Goal: Transaction & Acquisition: Purchase product/service

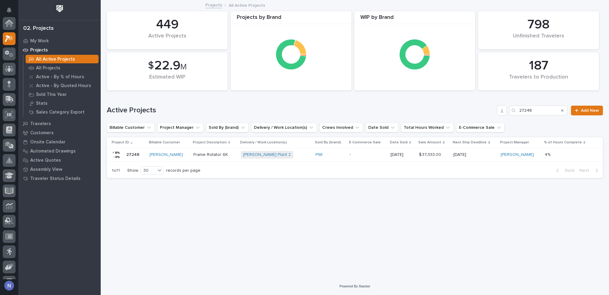
scroll to position [15, 0]
click at [44, 41] on p "My Work" at bounding box center [39, 40] width 19 height 5
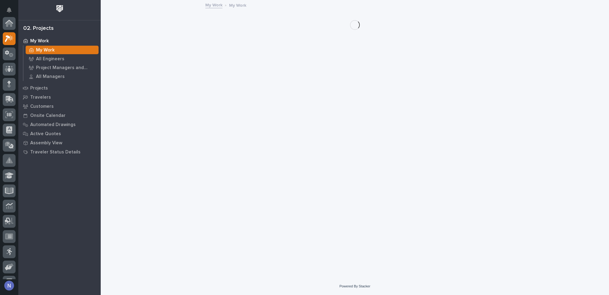
scroll to position [15, 0]
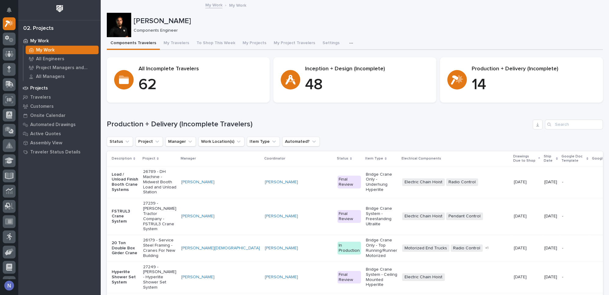
click at [44, 88] on p "Projects" at bounding box center [39, 88] width 18 height 5
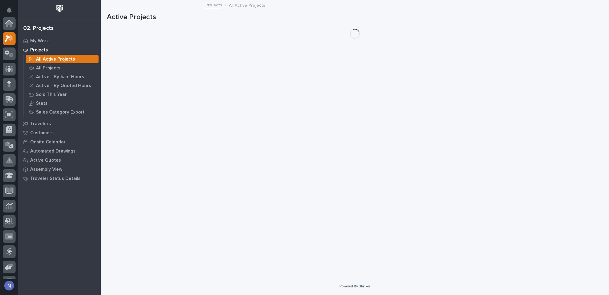
scroll to position [15, 0]
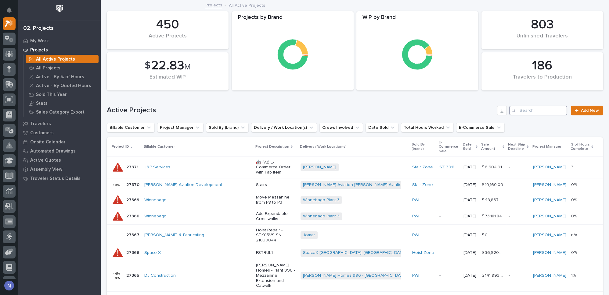
click at [531, 110] on input "Search" at bounding box center [538, 111] width 58 height 10
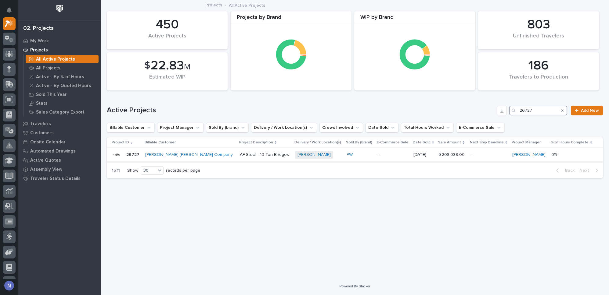
type input "26727"
click at [203, 157] on div "Deshazo Crane Company" at bounding box center [190, 155] width 90 height 10
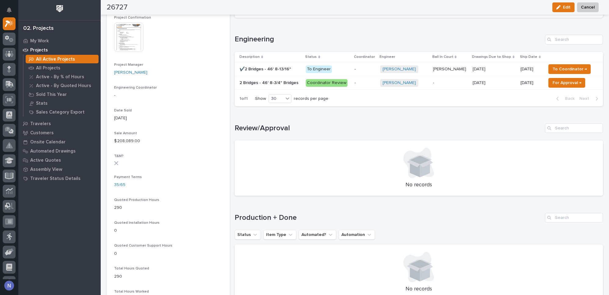
scroll to position [240, 0]
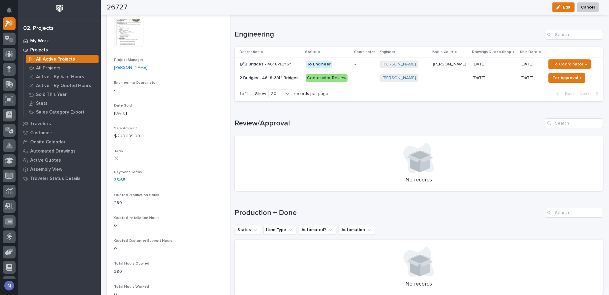
click at [43, 39] on p "My Work" at bounding box center [39, 40] width 19 height 5
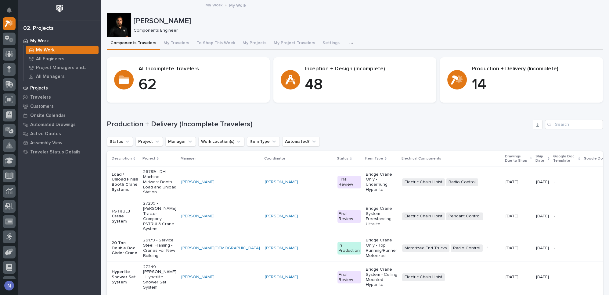
click at [45, 90] on p "Projects" at bounding box center [39, 88] width 18 height 5
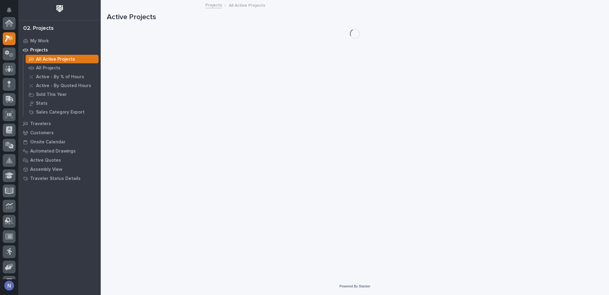
scroll to position [15, 0]
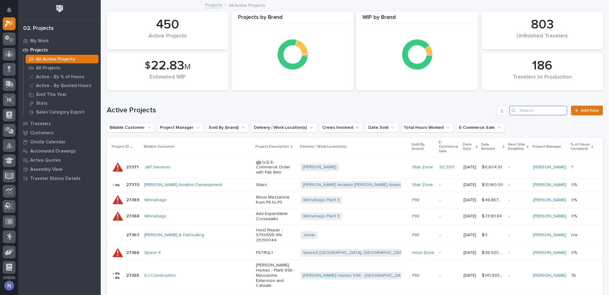
click at [539, 111] on input "Search" at bounding box center [538, 111] width 58 height 10
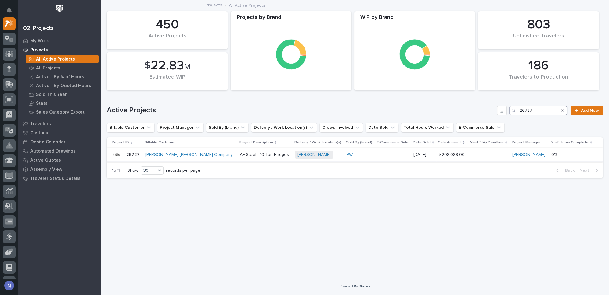
type input "26727"
click at [318, 154] on div "Deshazo + 0" at bounding box center [318, 155] width 47 height 8
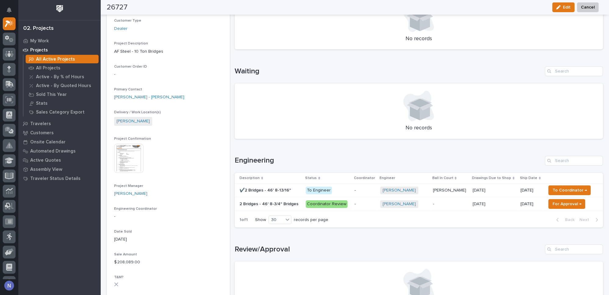
scroll to position [157, 0]
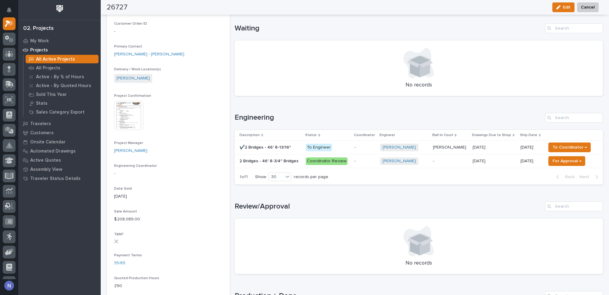
click at [368, 146] on p "-" at bounding box center [364, 147] width 21 height 5
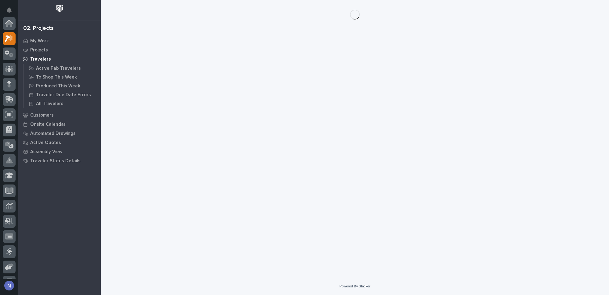
scroll to position [15, 0]
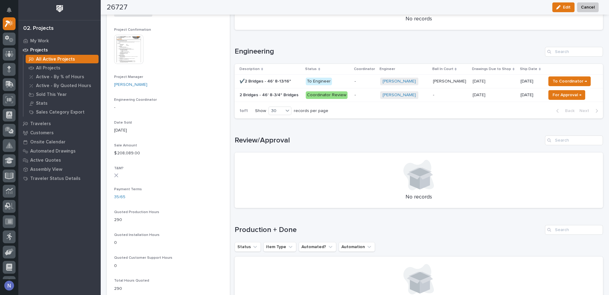
scroll to position [222, 0]
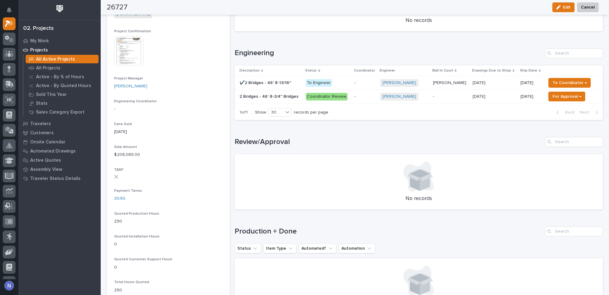
click at [371, 81] on p "-" at bounding box center [364, 82] width 21 height 5
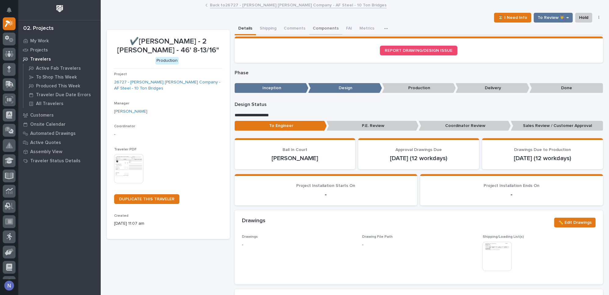
click at [320, 27] on button "Components" at bounding box center [325, 29] width 33 height 13
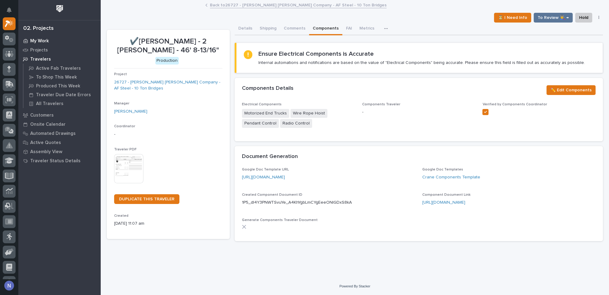
click at [38, 40] on p "My Work" at bounding box center [39, 40] width 19 height 5
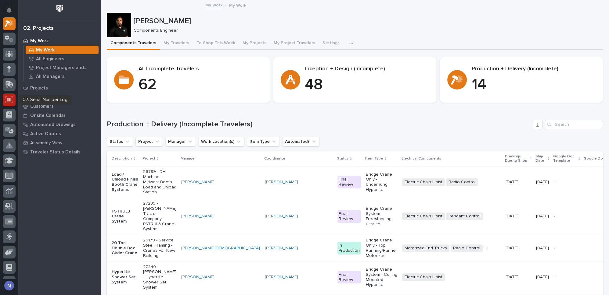
click at [10, 97] on icon at bounding box center [9, 99] width 8 height 7
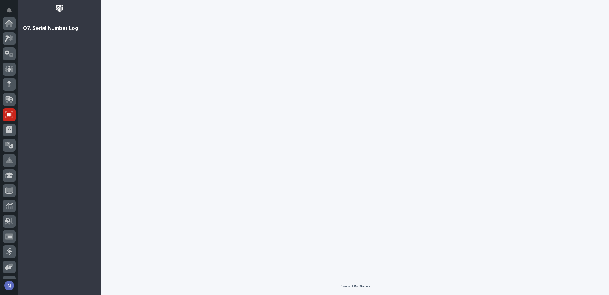
scroll to position [88, 0]
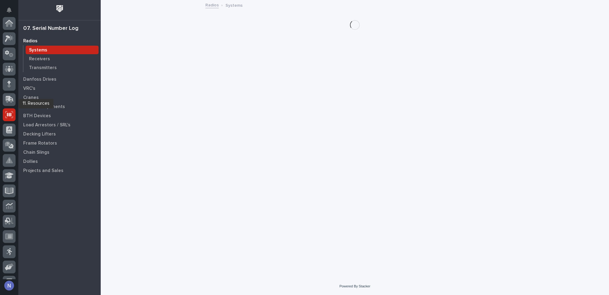
scroll to position [88, 0]
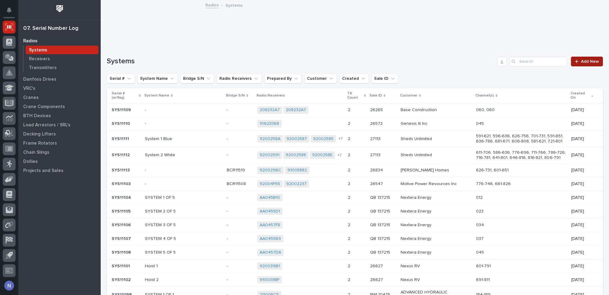
click at [576, 63] on link "Add New" at bounding box center [587, 62] width 32 height 10
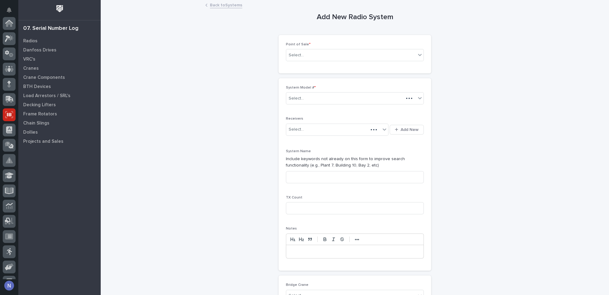
scroll to position [88, 0]
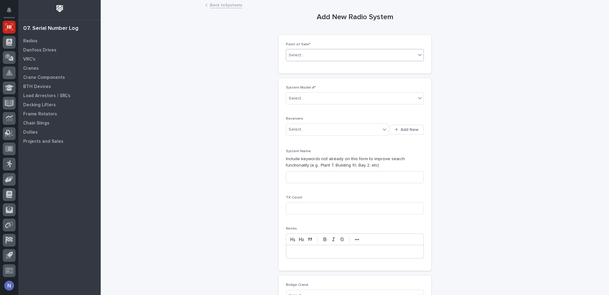
click at [363, 55] on div "Select..." at bounding box center [351, 55] width 130 height 10
click at [343, 67] on div "PWI Projects" at bounding box center [352, 66] width 137 height 11
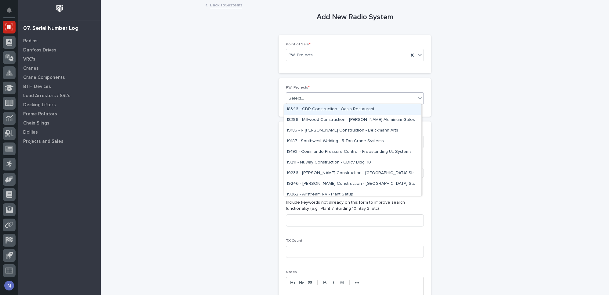
click at [317, 94] on div "Select..." at bounding box center [351, 99] width 130 height 10
type input "*****"
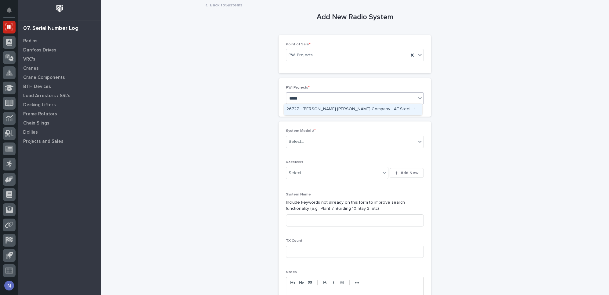
click at [319, 111] on div "26727 - Deshazo Crane Company - AF Steel - 10 Ton Bridges" at bounding box center [352, 109] width 137 height 11
click at [316, 140] on div "Select..." at bounding box center [351, 142] width 130 height 10
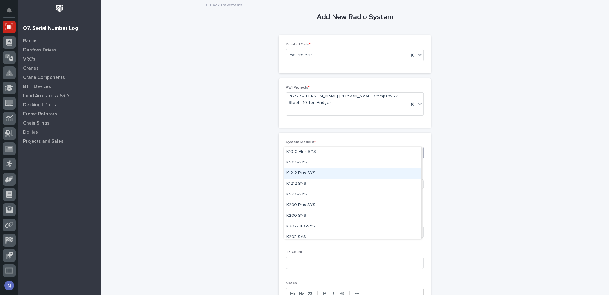
scroll to position [259, 0]
click at [316, 168] on div "K1010-SYS" at bounding box center [352, 171] width 137 height 11
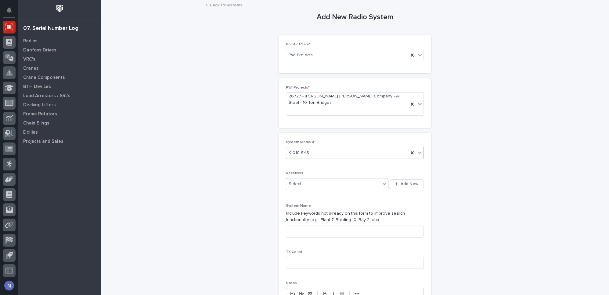
click at [315, 179] on div "Select..." at bounding box center [333, 184] width 94 height 10
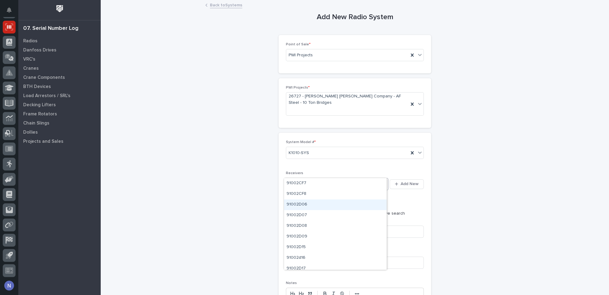
click at [299, 203] on div "91002D06" at bounding box center [335, 205] width 102 height 11
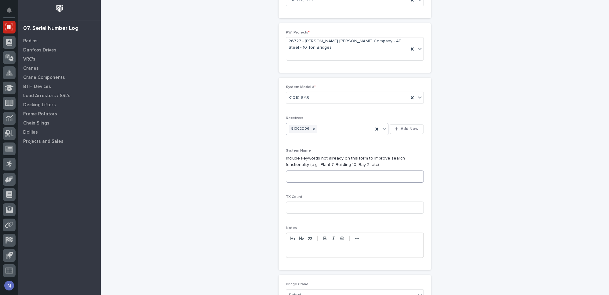
scroll to position [64, 0]
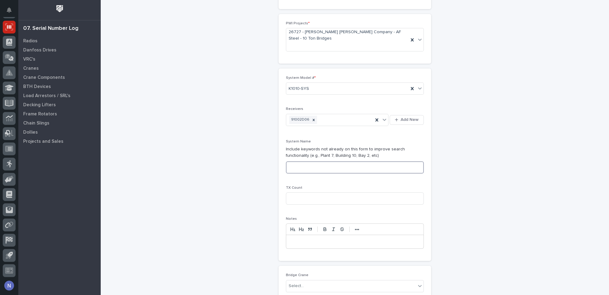
click at [319, 162] on input at bounding box center [355, 168] width 138 height 12
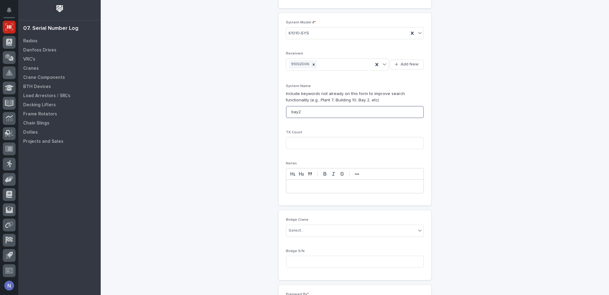
scroll to position [129, 0]
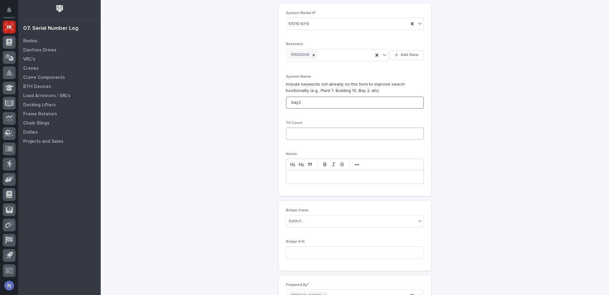
type input "bay2"
click at [310, 128] on input at bounding box center [355, 134] width 138 height 12
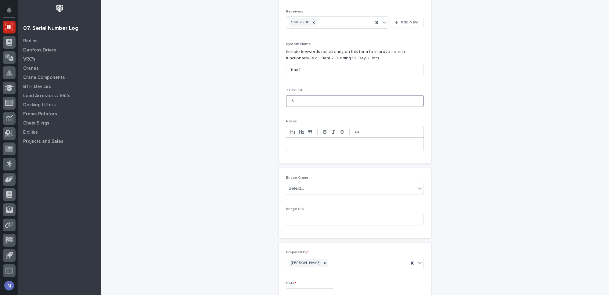
scroll to position [166, 0]
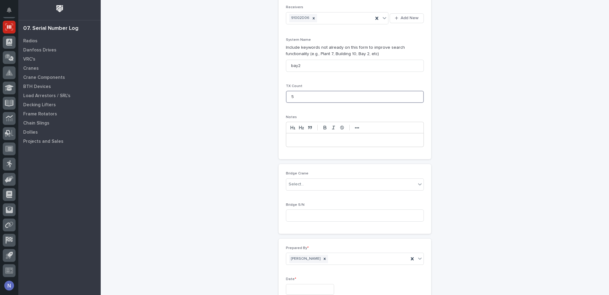
type input "5"
click at [310, 134] on div at bounding box center [354, 140] width 137 height 13
click at [341, 180] on div "Select..." at bounding box center [351, 185] width 130 height 10
click at [211, 187] on div "**********" at bounding box center [355, 78] width 496 height 488
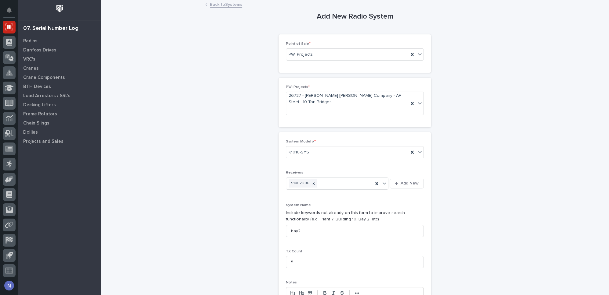
scroll to position [0, 0]
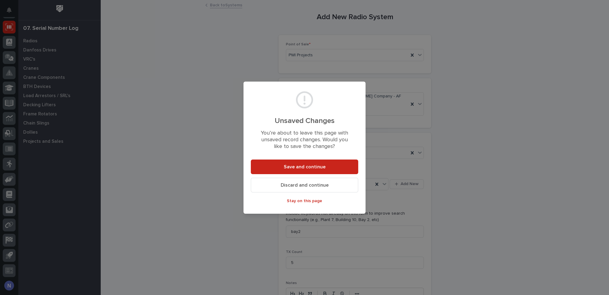
click at [302, 188] on span "Discard and continue" at bounding box center [305, 185] width 48 height 6
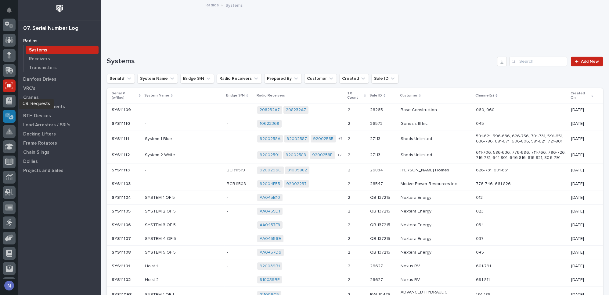
scroll to position [5, 0]
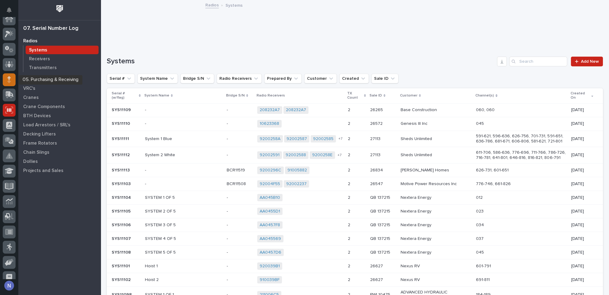
click at [11, 81] on div at bounding box center [9, 79] width 13 height 13
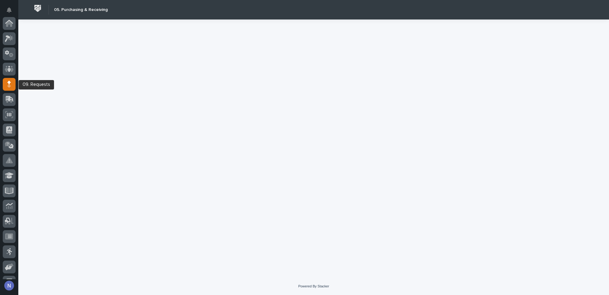
scroll to position [61, 0]
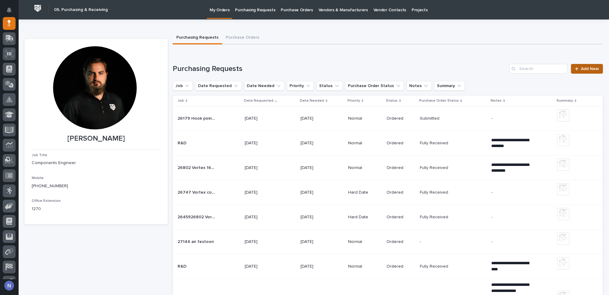
click at [584, 70] on span "Add New" at bounding box center [590, 69] width 18 height 4
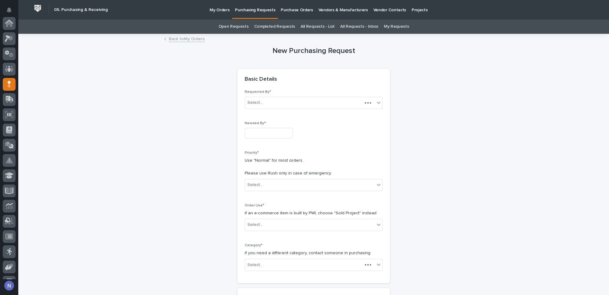
scroll to position [61, 0]
click at [256, 134] on input "text" at bounding box center [269, 133] width 48 height 11
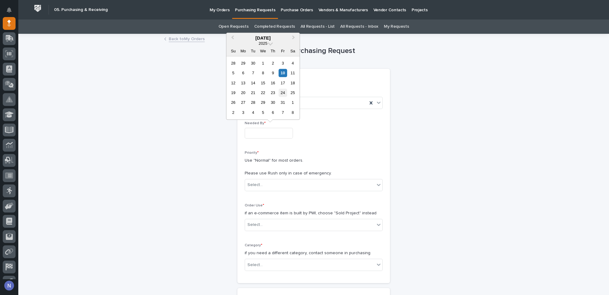
drag, startPoint x: 281, startPoint y: 89, endPoint x: 276, endPoint y: 148, distance: 58.7
click at [281, 89] on div "24" at bounding box center [282, 93] width 8 height 8
type input "**********"
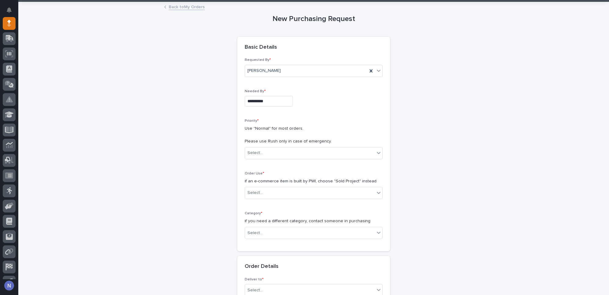
scroll to position [55, 0]
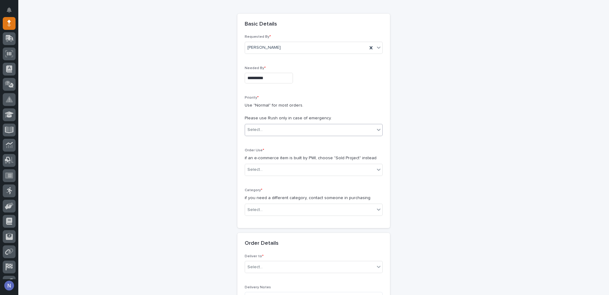
click at [282, 128] on div "Select..." at bounding box center [310, 130] width 130 height 10
click at [277, 162] on div "Normal" at bounding box center [311, 161] width 137 height 11
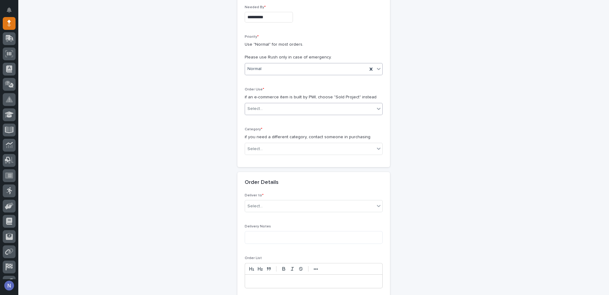
scroll to position [120, 0]
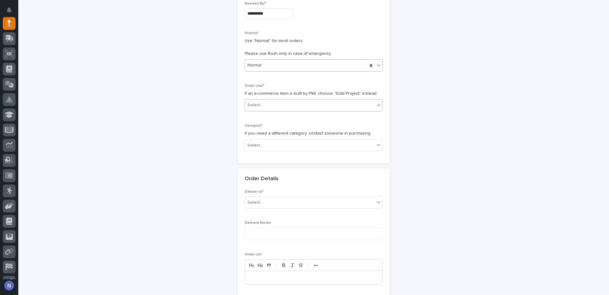
click at [285, 100] on div "Select..." at bounding box center [310, 105] width 130 height 10
click at [282, 115] on div "Sold Project" at bounding box center [311, 115] width 137 height 11
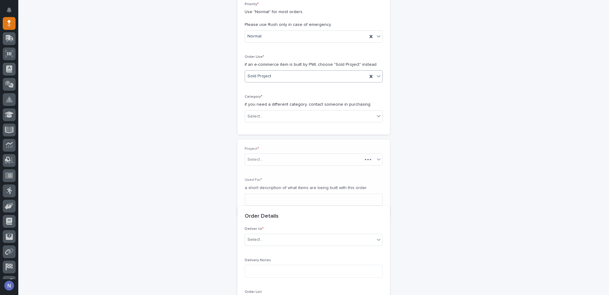
scroll to position [161, 0]
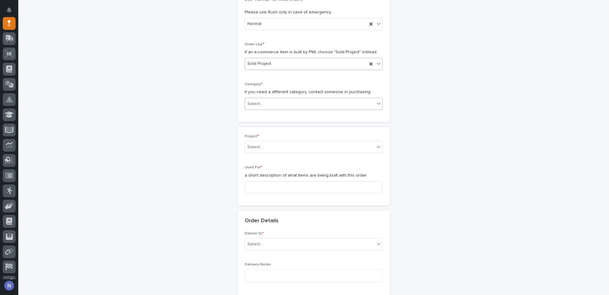
click at [273, 105] on div "Select..." at bounding box center [310, 104] width 130 height 10
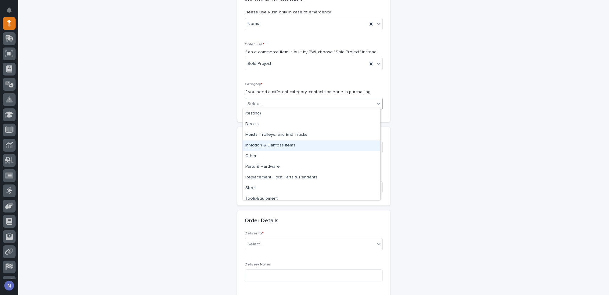
scroll to position [4, 0]
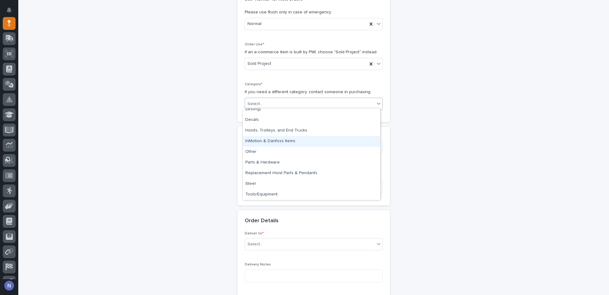
click at [306, 139] on div "InMotion & Danfoss Items" at bounding box center [311, 141] width 137 height 11
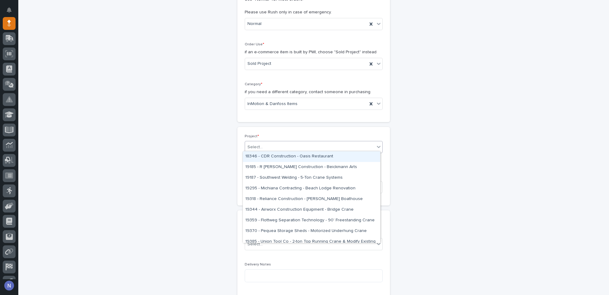
click at [294, 142] on div "Select..." at bounding box center [310, 147] width 130 height 10
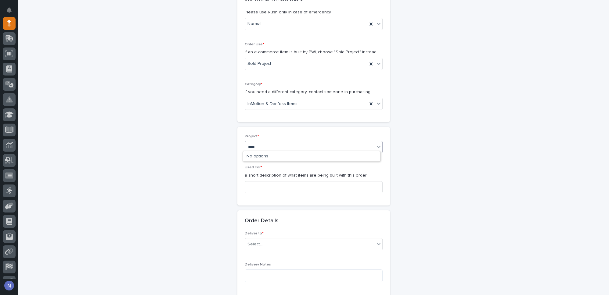
type input "*****"
click at [296, 157] on div "26727 - Deshazo Crane Company - AF Steel - 10 Ton Bridges" at bounding box center [311, 157] width 137 height 11
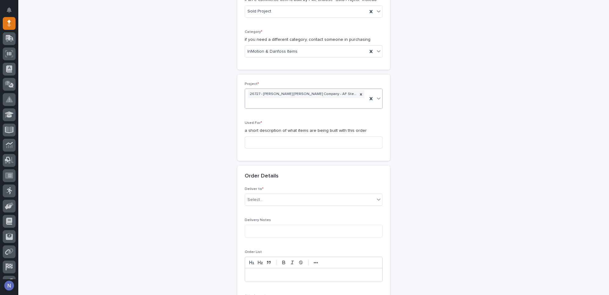
scroll to position [217, 0]
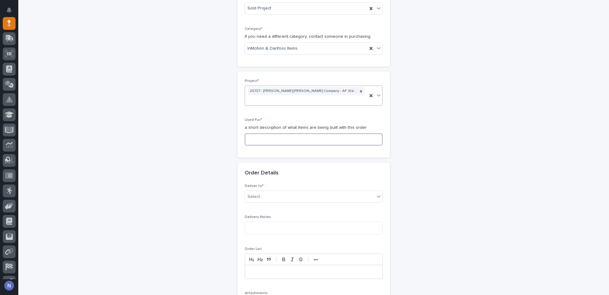
click at [300, 134] on input at bounding box center [314, 140] width 138 height 12
drag, startPoint x: 257, startPoint y: 128, endPoint x: 240, endPoint y: 128, distance: 16.8
click at [240, 128] on div "Project * 26727 - Deshazo Crane Company - AF Steel - 10 Ton Bridges Used For * …" at bounding box center [313, 115] width 152 height 86
type input "(4) bridges"
click at [288, 192] on div "Select..." at bounding box center [310, 197] width 130 height 10
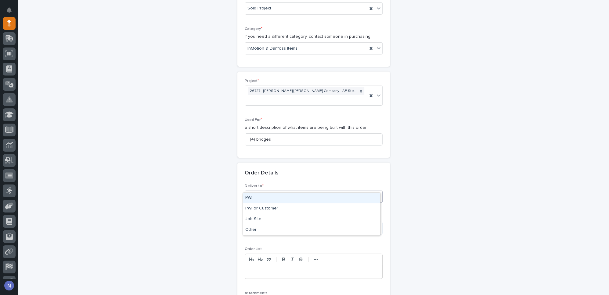
click at [283, 198] on div "PWI" at bounding box center [311, 198] width 137 height 11
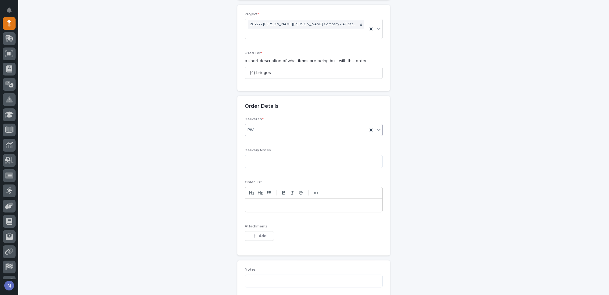
scroll to position [291, 0]
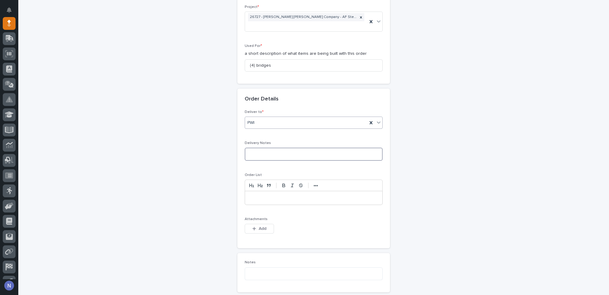
click at [270, 148] on textarea at bounding box center [314, 154] width 138 height 13
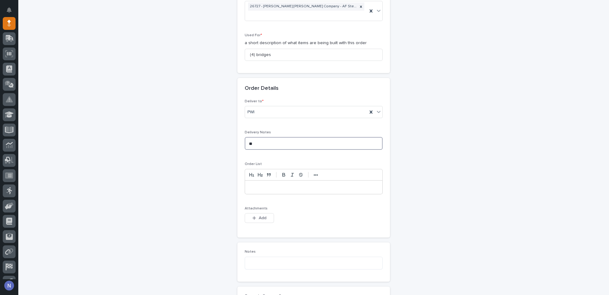
scroll to position [346, 0]
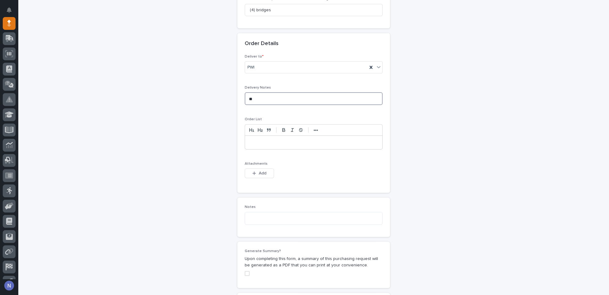
type textarea "**"
click at [266, 140] on p at bounding box center [313, 143] width 128 height 6
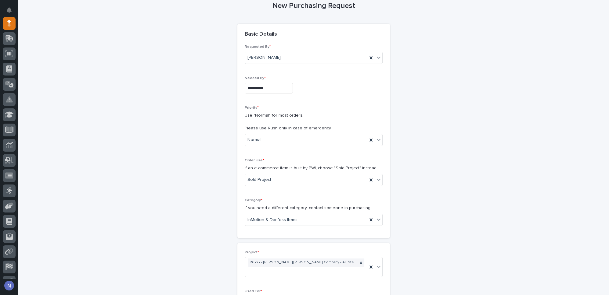
scroll to position [101, 0]
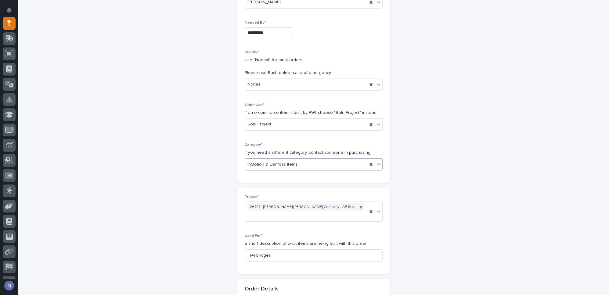
click at [300, 165] on div "InMotion & Danfoss Items" at bounding box center [306, 165] width 122 height 10
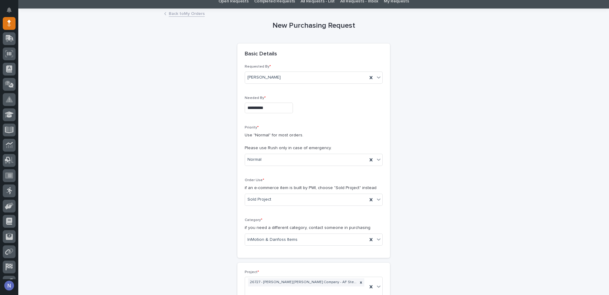
scroll to position [0, 0]
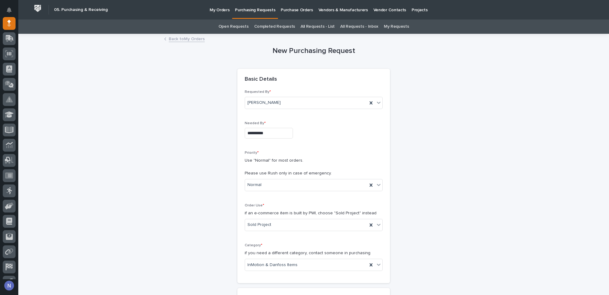
click at [239, 28] on link "Open Requests" at bounding box center [233, 27] width 30 height 14
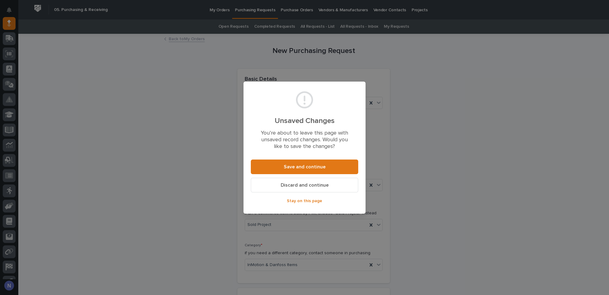
click at [301, 201] on span "Stay on this page" at bounding box center [304, 201] width 35 height 5
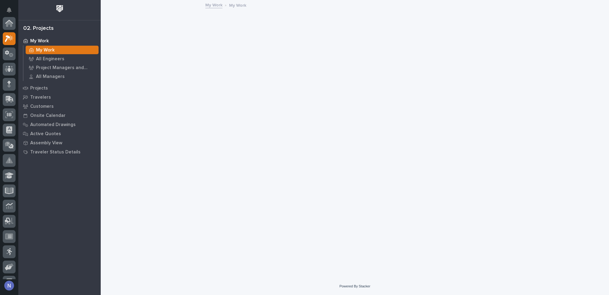
scroll to position [15, 0]
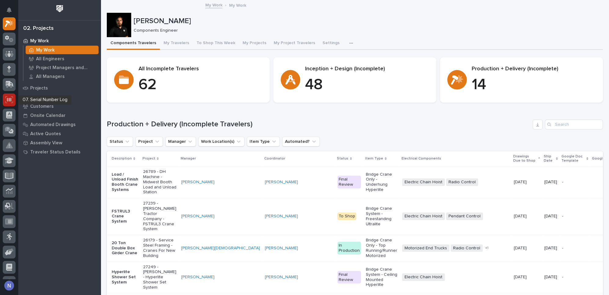
click at [10, 101] on icon at bounding box center [9, 100] width 4 height 4
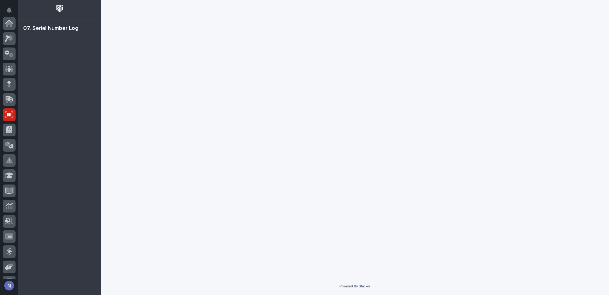
scroll to position [88, 0]
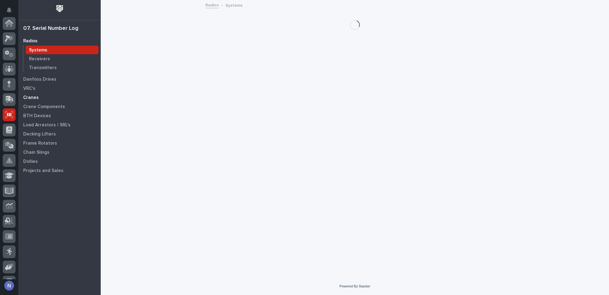
scroll to position [88, 0]
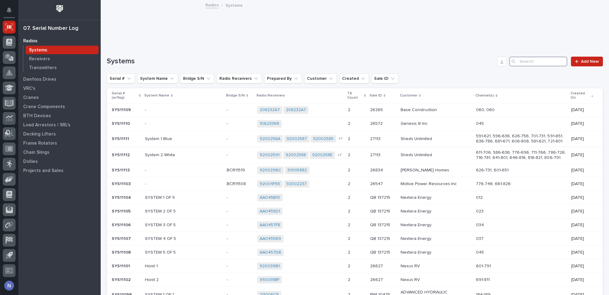
click at [532, 62] on input "Search" at bounding box center [538, 62] width 58 height 10
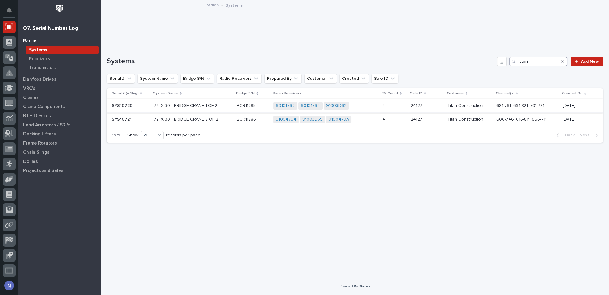
type input "titan"
click at [220, 104] on p "72' X 30T BRIDGE CRANE 1 OF 2" at bounding box center [193, 105] width 78 height 5
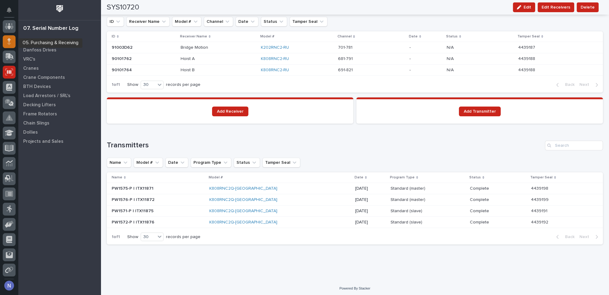
scroll to position [41, 0]
click at [9, 41] on icon at bounding box center [9, 40] width 4 height 3
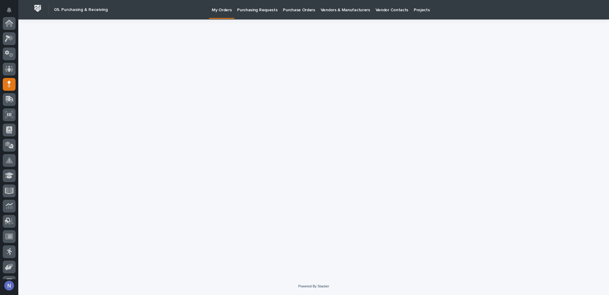
scroll to position [61, 0]
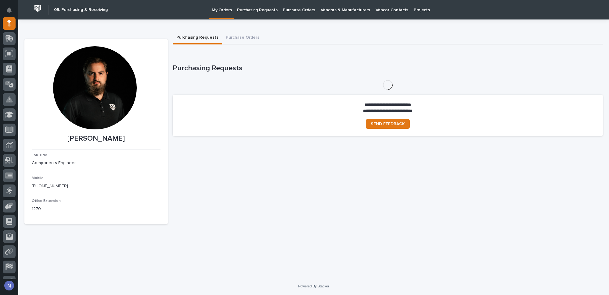
click at [248, 10] on p "Purchasing Requests" at bounding box center [257, 6] width 40 height 13
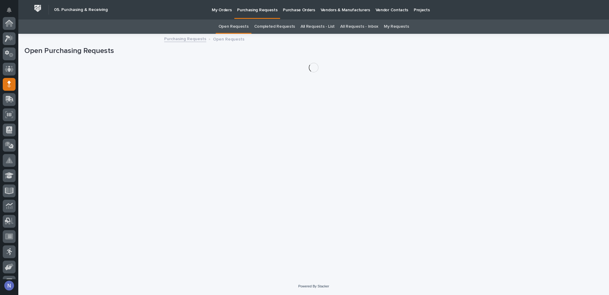
scroll to position [61, 0]
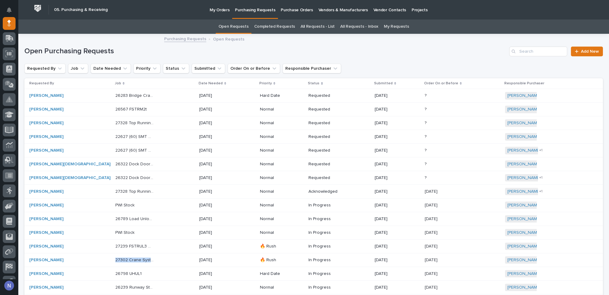
drag, startPoint x: 112, startPoint y: 254, endPoint x: 82, endPoint y: 258, distance: 30.5
click at [82, 258] on tr "Ashton Bontrager 27302 Crane System 27302 Crane System 10/15/2025 🔥 Rush In Pro…" at bounding box center [313, 261] width 578 height 14
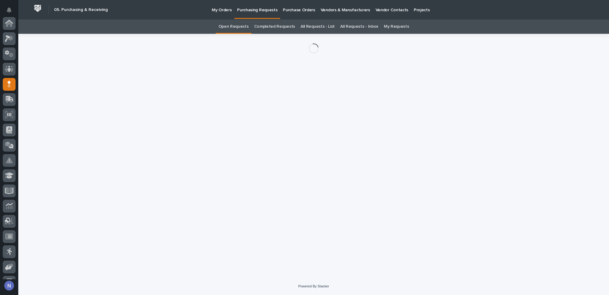
scroll to position [61, 0]
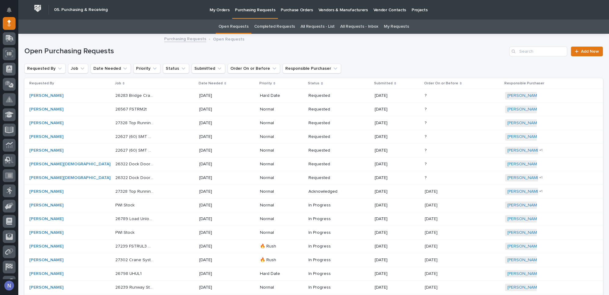
click at [278, 26] on link "Completed Requests" at bounding box center [274, 27] width 41 height 14
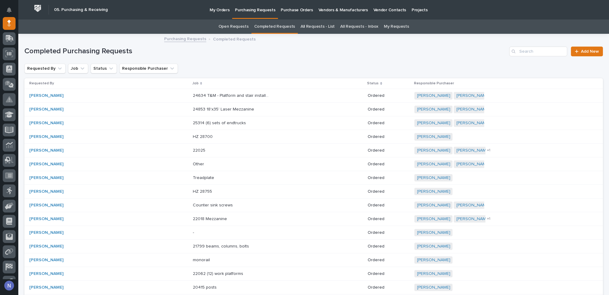
click at [240, 27] on link "Open Requests" at bounding box center [233, 27] width 30 height 14
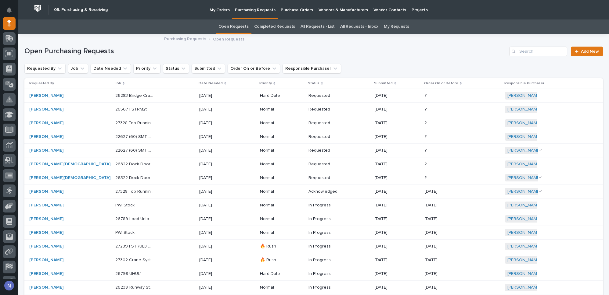
click at [277, 28] on link "Completed Requests" at bounding box center [274, 27] width 41 height 14
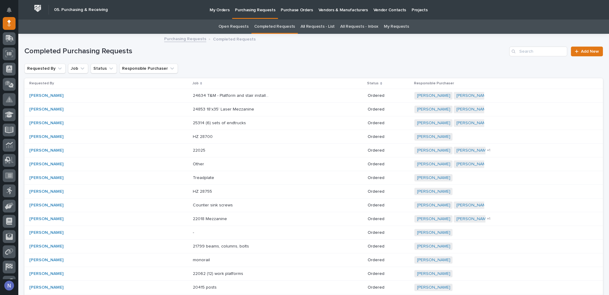
click at [287, 9] on p "Purchase Orders" at bounding box center [297, 6] width 32 height 13
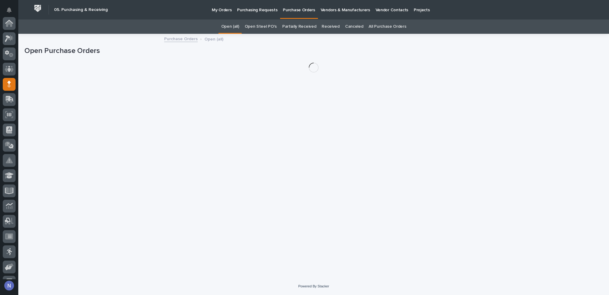
scroll to position [61, 0]
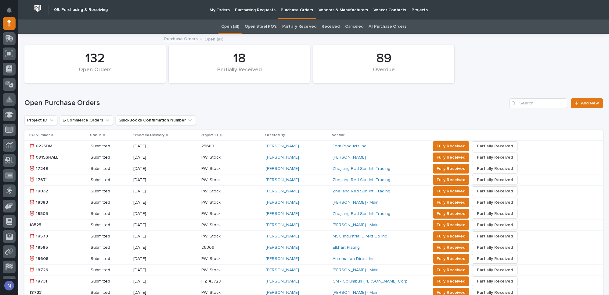
click at [244, 9] on p "Purchasing Requests" at bounding box center [255, 6] width 40 height 13
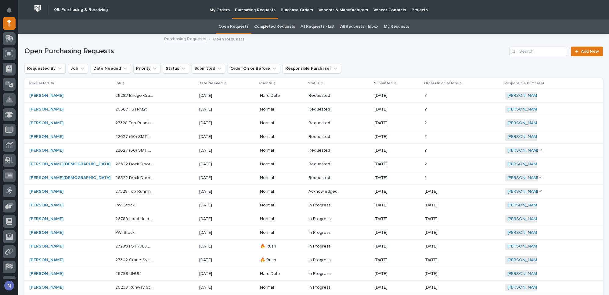
click at [290, 9] on p "Purchase Orders" at bounding box center [297, 6] width 32 height 13
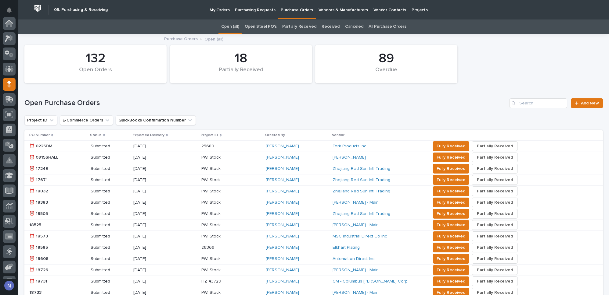
scroll to position [61, 0]
click at [533, 105] on input "Search" at bounding box center [538, 103] width 58 height 10
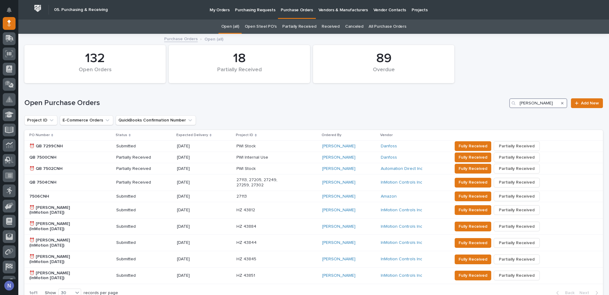
type input "charlie"
click at [251, 12] on p "Purchasing Requests" at bounding box center [255, 6] width 40 height 13
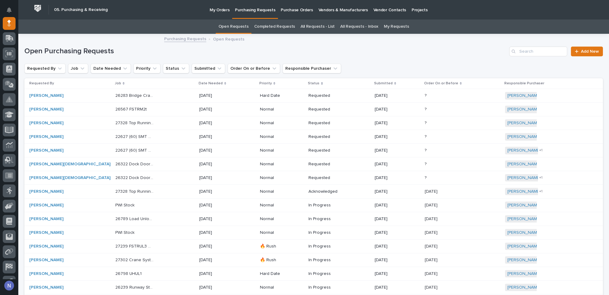
click at [215, 8] on p "My Orders" at bounding box center [219, 6] width 20 height 13
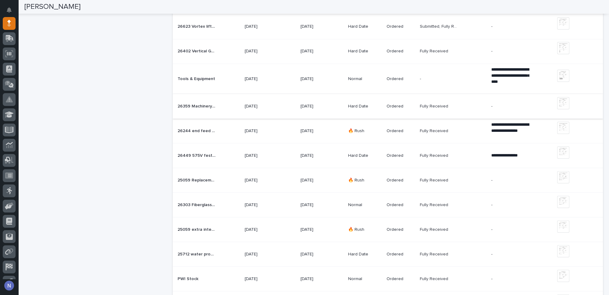
scroll to position [332, 0]
click at [223, 155] on div "26449 575V festoon 26449 575V festoon" at bounding box center [208, 156] width 62 height 10
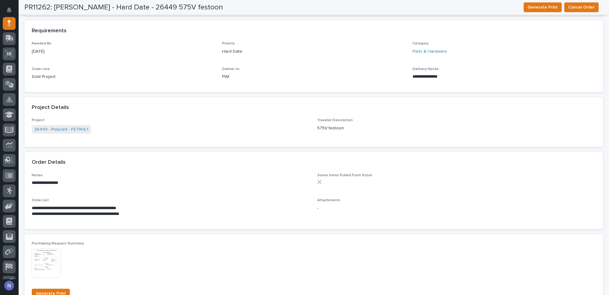
scroll to position [305, 0]
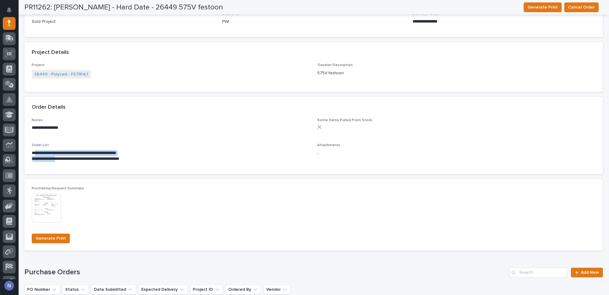
drag, startPoint x: 57, startPoint y: 160, endPoint x: 34, endPoint y: 150, distance: 25.4
click at [34, 150] on div "**********" at bounding box center [171, 156] width 278 height 12
click at [84, 144] on p "Order List" at bounding box center [171, 145] width 278 height 4
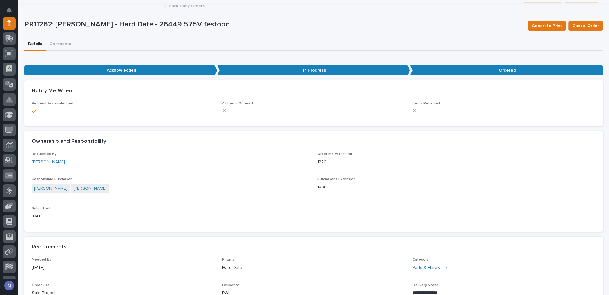
scroll to position [0, 0]
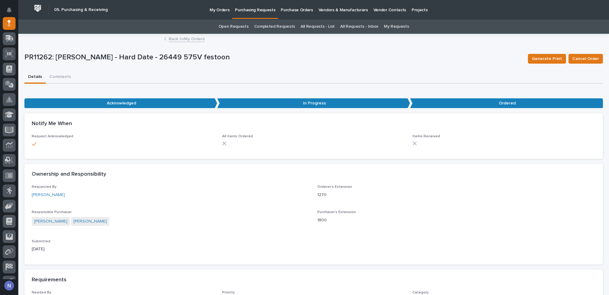
click at [216, 11] on p "My Orders" at bounding box center [219, 6] width 20 height 13
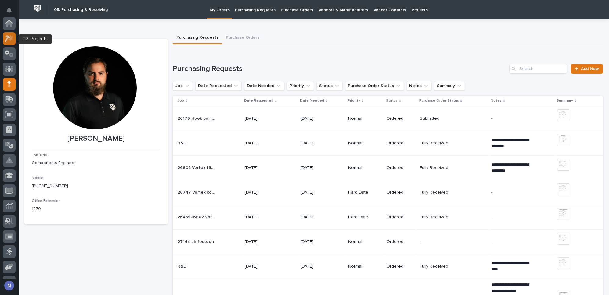
click at [6, 36] on icon at bounding box center [7, 38] width 5 height 7
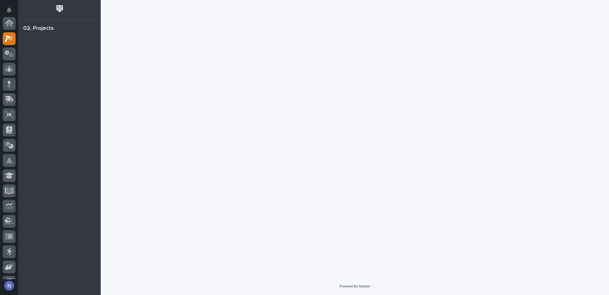
scroll to position [15, 0]
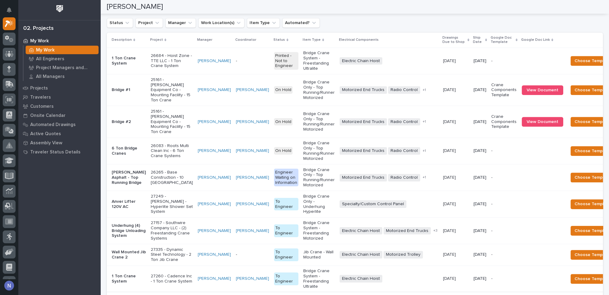
scroll to position [527, 0]
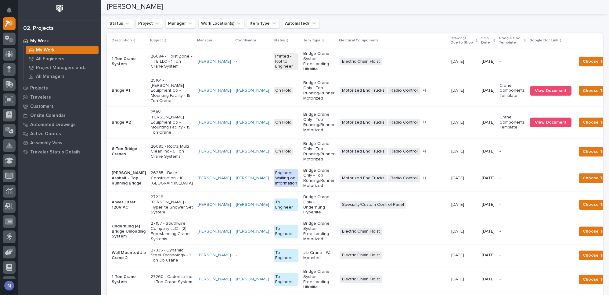
click at [568, 11] on input "Search" at bounding box center [574, 7] width 58 height 10
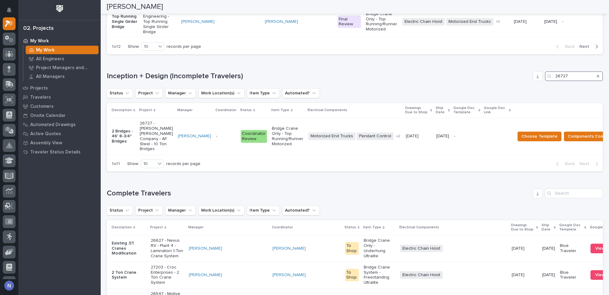
scroll to position [457, 0]
type input "26727"
click at [531, 140] on span "Choose Template" at bounding box center [539, 136] width 36 height 7
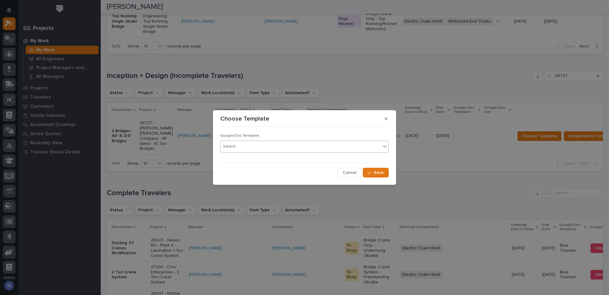
click at [278, 148] on div "Select..." at bounding box center [300, 147] width 160 height 10
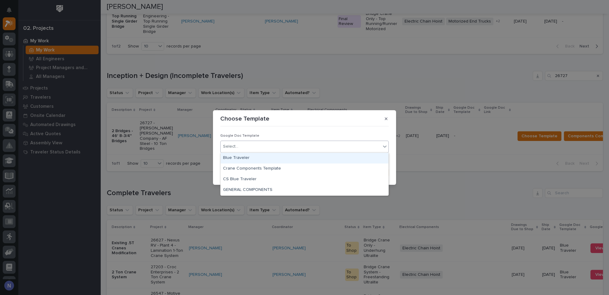
click at [266, 156] on div "Blue Traveler" at bounding box center [304, 158] width 168 height 11
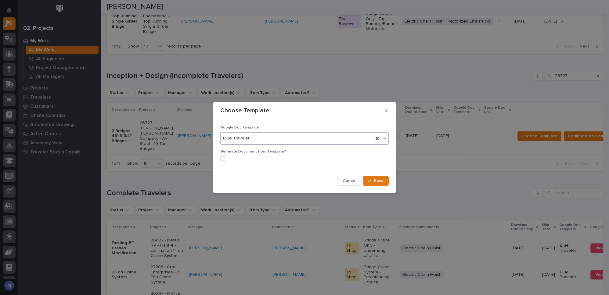
click at [222, 159] on span at bounding box center [222, 158] width 5 height 5
click at [375, 178] on span "Save" at bounding box center [379, 180] width 10 height 5
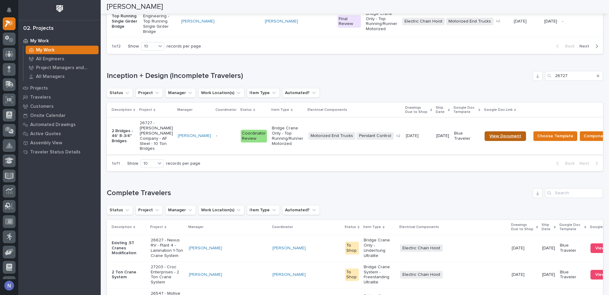
click at [485, 141] on link "View Document" at bounding box center [504, 136] width 41 height 10
click at [496, 141] on link "View Document" at bounding box center [504, 136] width 41 height 10
click at [489, 138] on span "View Document" at bounding box center [505, 136] width 32 height 4
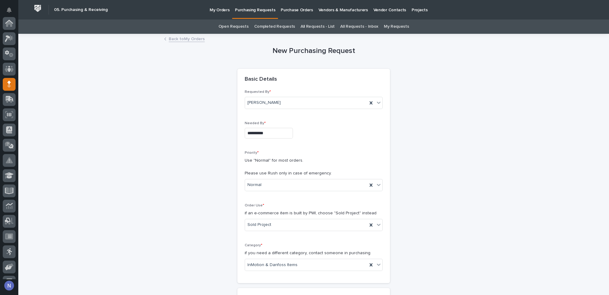
scroll to position [61, 0]
click at [237, 11] on p "Purchasing Requests" at bounding box center [255, 6] width 40 height 13
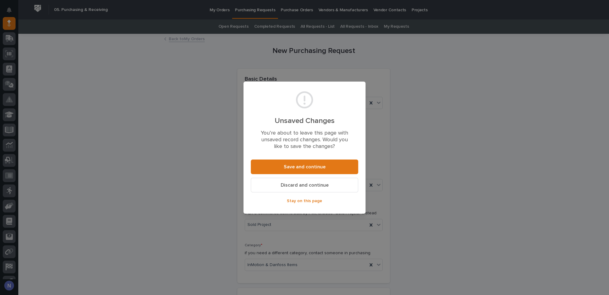
click at [277, 185] on button "Discard and continue" at bounding box center [304, 185] width 107 height 15
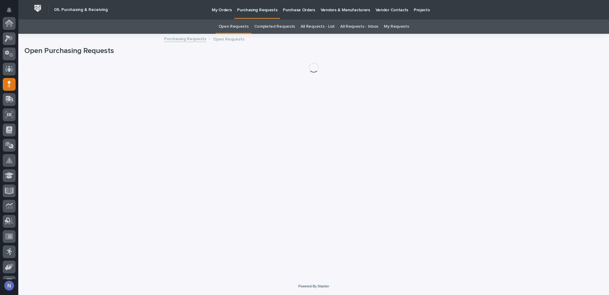
scroll to position [61, 0]
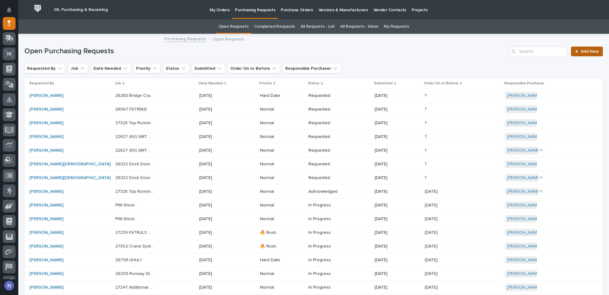
click at [576, 55] on link "Add New" at bounding box center [587, 52] width 32 height 10
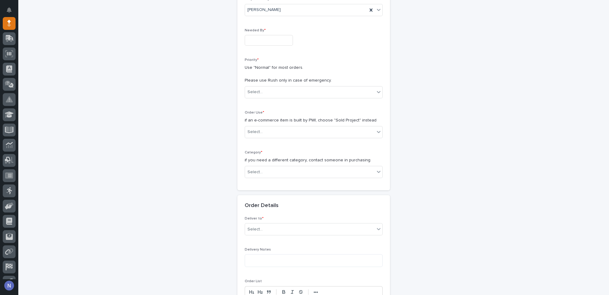
scroll to position [112, 0]
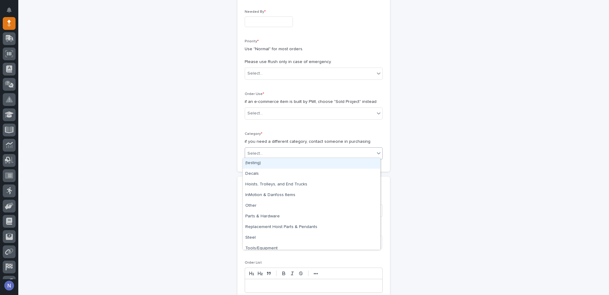
click at [280, 149] on div "Select..." at bounding box center [310, 154] width 130 height 10
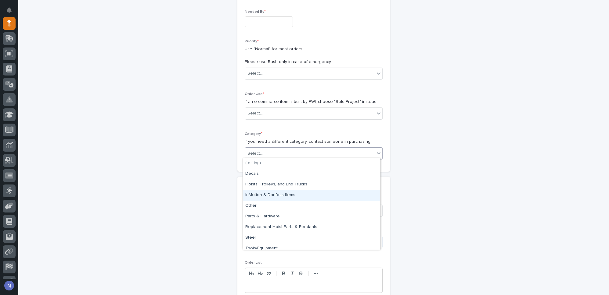
click at [289, 196] on div "InMotion & Danfoss Items" at bounding box center [311, 195] width 137 height 11
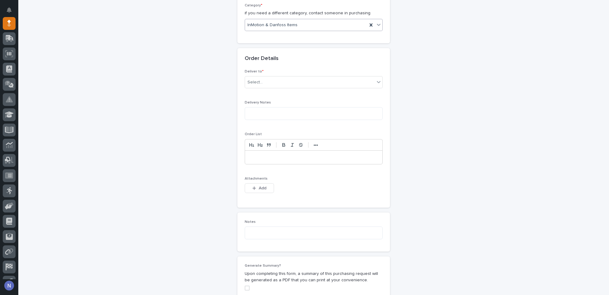
scroll to position [241, 0]
click at [264, 155] on p at bounding box center [313, 157] width 128 height 6
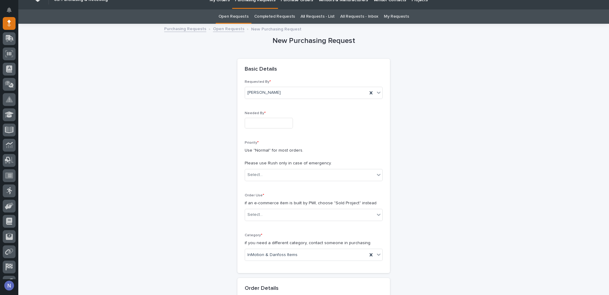
scroll to position [0, 0]
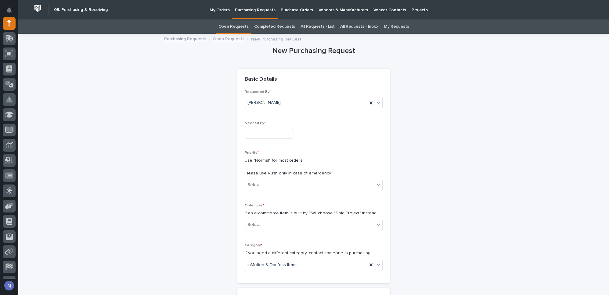
click at [252, 8] on p "Purchasing Requests" at bounding box center [255, 6] width 40 height 13
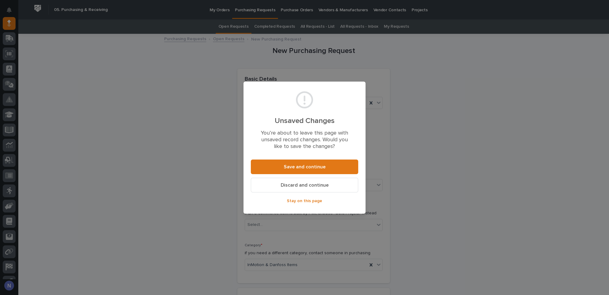
click at [300, 185] on span "Discard and continue" at bounding box center [305, 185] width 48 height 6
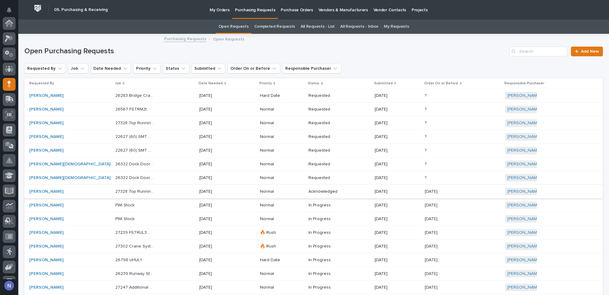
scroll to position [61, 0]
click at [273, 30] on link "Completed Requests" at bounding box center [274, 27] width 41 height 14
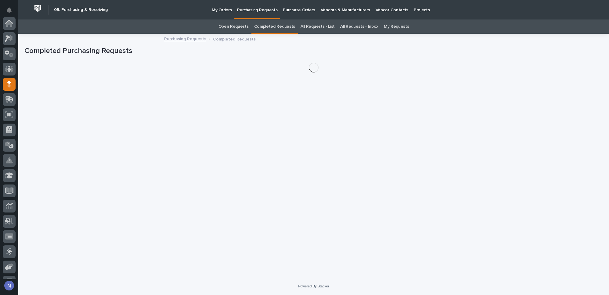
scroll to position [61, 0]
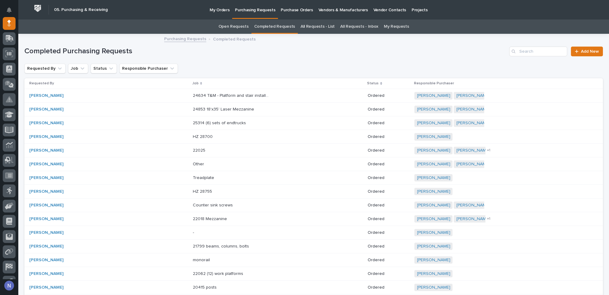
click at [311, 29] on link "All Requests - List" at bounding box center [317, 27] width 34 height 14
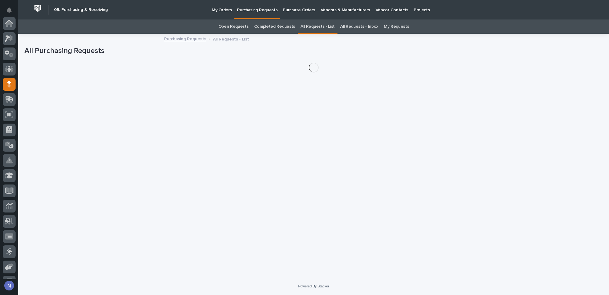
scroll to position [61, 0]
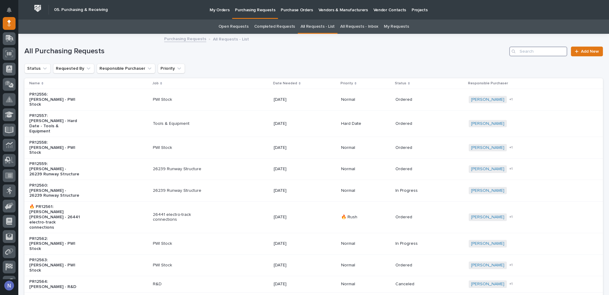
click at [552, 48] on input "Search" at bounding box center [538, 52] width 58 height 10
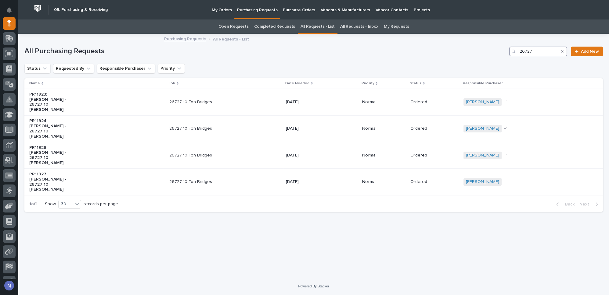
type input "26727"
click at [149, 18] on div "My Orders Purchasing Requests Purchase Orders Vendors & Manufacturers Vendor Co…" at bounding box center [352, 10] width 483 height 20
click at [149, 42] on div "Purchasing Requests All Requests - List" at bounding box center [313, 39] width 590 height 9
click at [470, 27] on div "Open Requests Completed Requests All Requests - List All Requests - Inbox My Re…" at bounding box center [313, 27] width 590 height 14
click at [487, 36] on div "Purchasing Requests All Requests - List" at bounding box center [313, 39] width 590 height 9
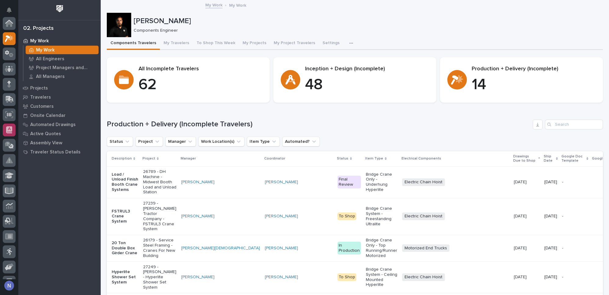
scroll to position [15, 0]
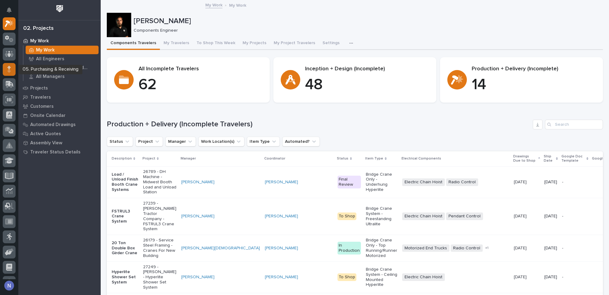
click at [11, 72] on icon at bounding box center [9, 69] width 4 height 7
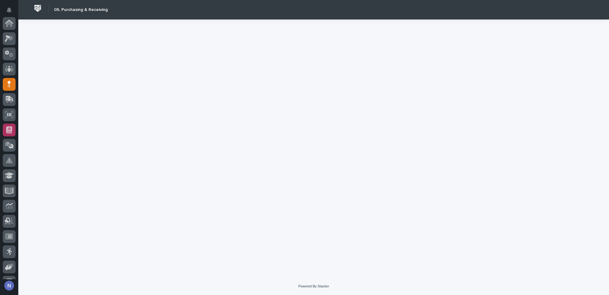
scroll to position [61, 0]
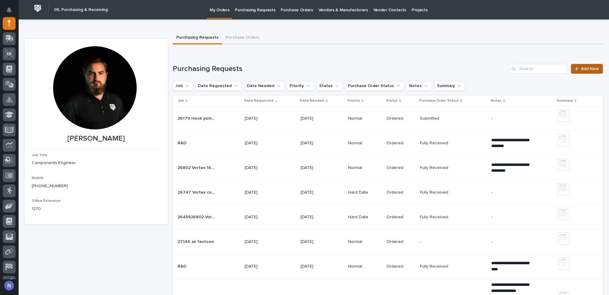
click at [571, 71] on link "Add New" at bounding box center [587, 69] width 32 height 10
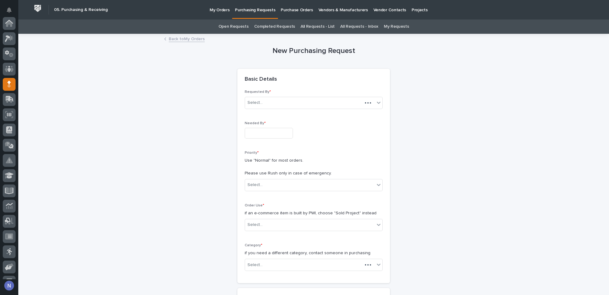
scroll to position [61, 0]
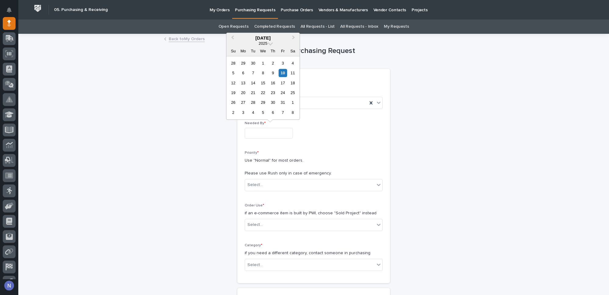
click at [273, 135] on input "text" at bounding box center [269, 133] width 48 height 11
click at [293, 39] on span "Next Month" at bounding box center [293, 38] width 0 height 8
click at [232, 40] on button "Previous Month" at bounding box center [232, 39] width 10 height 10
click at [293, 40] on button "Next Month" at bounding box center [294, 39] width 10 height 10
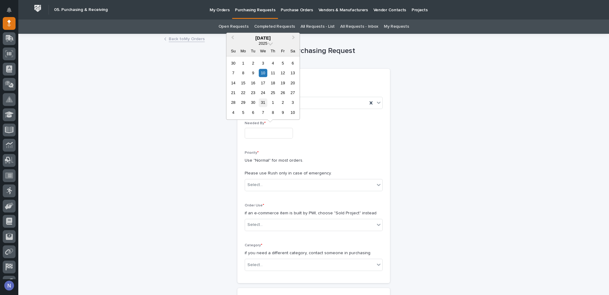
click at [264, 102] on div "31" at bounding box center [263, 103] width 8 height 8
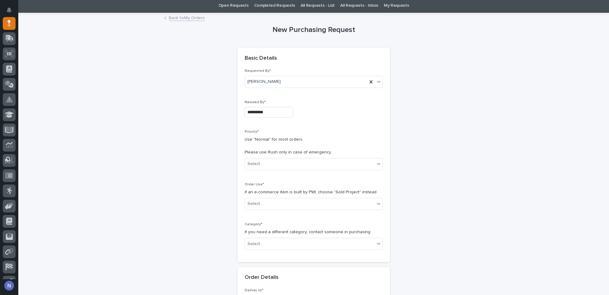
scroll to position [27, 0]
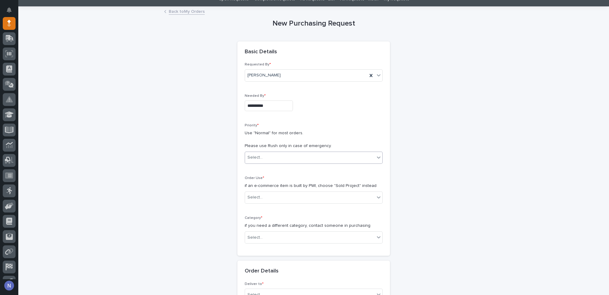
click at [288, 156] on div "Select..." at bounding box center [310, 158] width 130 height 10
click at [274, 190] on div "Normal" at bounding box center [311, 189] width 137 height 11
click at [276, 106] on input "**********" at bounding box center [269, 106] width 48 height 11
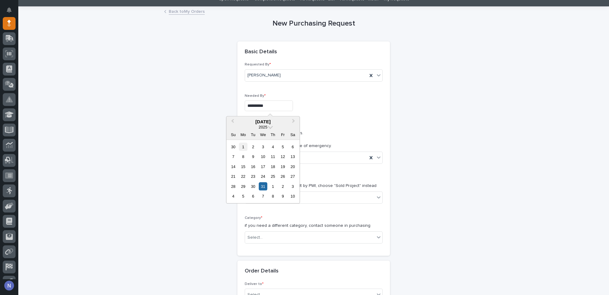
click at [244, 147] on div "1" at bounding box center [243, 147] width 8 height 8
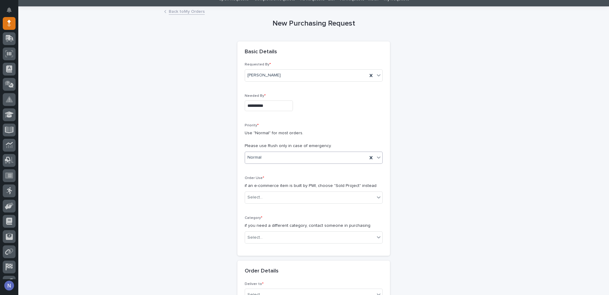
type input "**********"
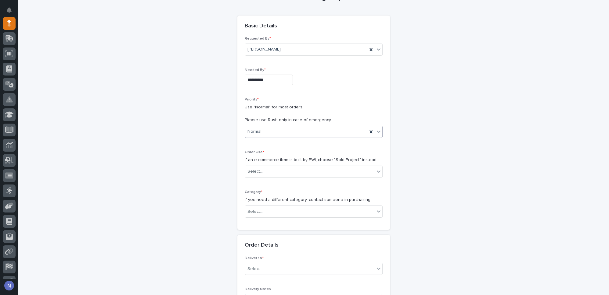
scroll to position [55, 0]
click at [274, 165] on div "Select..." at bounding box center [310, 170] width 130 height 10
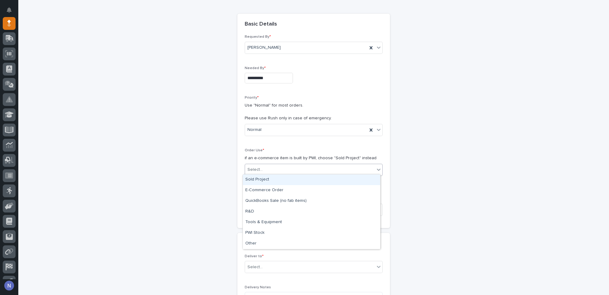
click at [273, 179] on div "Sold Project" at bounding box center [311, 180] width 137 height 11
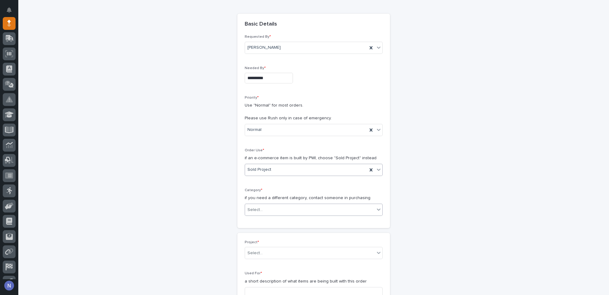
click at [272, 205] on div "Select..." at bounding box center [310, 210] width 130 height 10
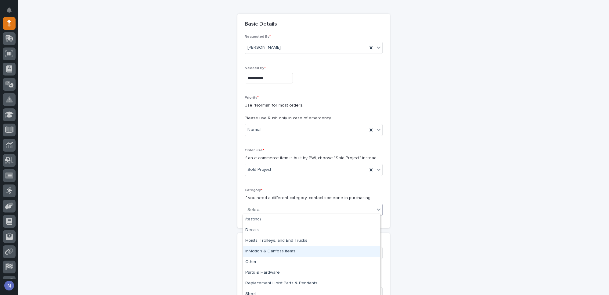
click at [281, 252] on div "InMotion & Danfoss Items" at bounding box center [311, 252] width 137 height 11
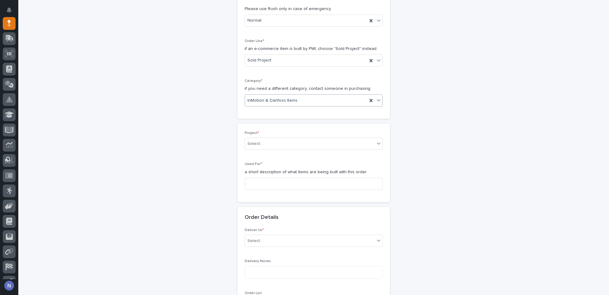
scroll to position [203, 0]
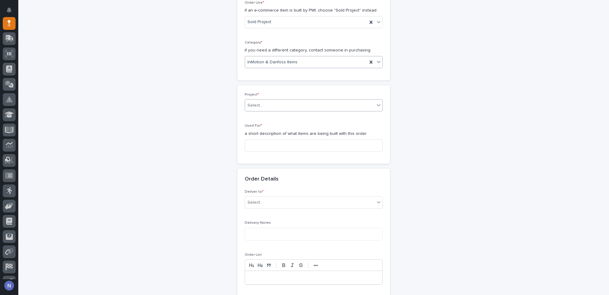
click at [286, 101] on div "Select..." at bounding box center [310, 106] width 130 height 10
click at [268, 145] on input at bounding box center [314, 146] width 138 height 12
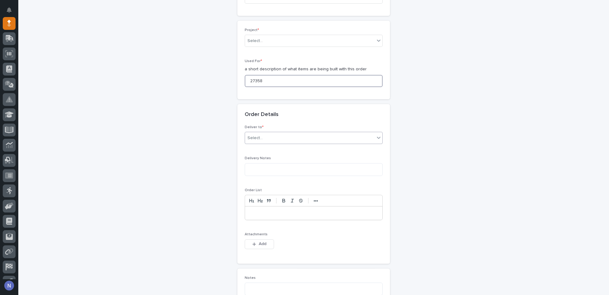
scroll to position [268, 0]
type input "27358"
click at [273, 140] on div "Select..." at bounding box center [310, 138] width 130 height 10
click at [266, 146] on div "PWI" at bounding box center [311, 147] width 137 height 11
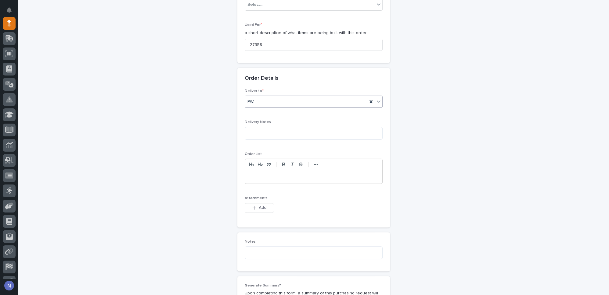
scroll to position [314, 0]
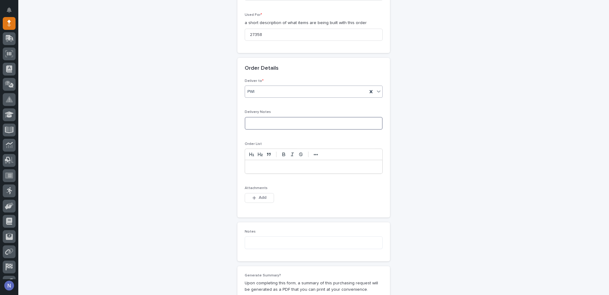
click at [264, 121] on textarea at bounding box center [314, 123] width 138 height 13
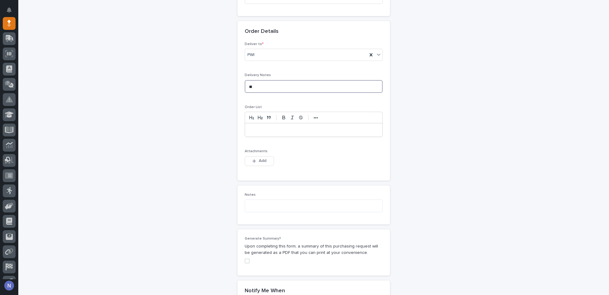
scroll to position [351, 0]
type textarea "**"
click at [263, 131] on div at bounding box center [313, 129] width 137 height 13
click at [267, 127] on p "*" at bounding box center [313, 130] width 128 height 6
click at [272, 127] on p "**********" at bounding box center [313, 130] width 128 height 6
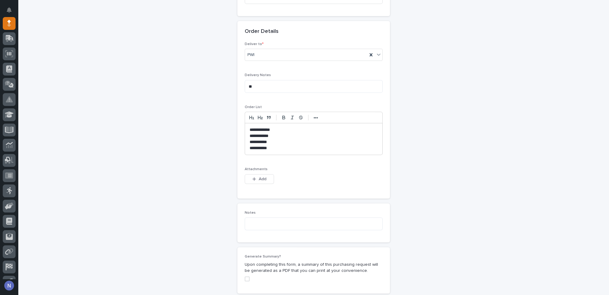
click at [251, 139] on p "**********" at bounding box center [313, 142] width 128 height 6
click at [251, 146] on p "**********" at bounding box center [313, 148] width 128 height 6
click at [255, 127] on p "**********" at bounding box center [313, 130] width 128 height 6
click at [277, 147] on p "**********" at bounding box center [313, 148] width 128 height 6
click at [250, 140] on p "**********" at bounding box center [313, 142] width 128 height 6
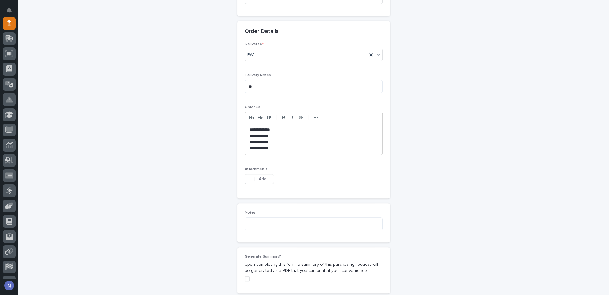
click at [286, 139] on p "**********" at bounding box center [313, 142] width 128 height 6
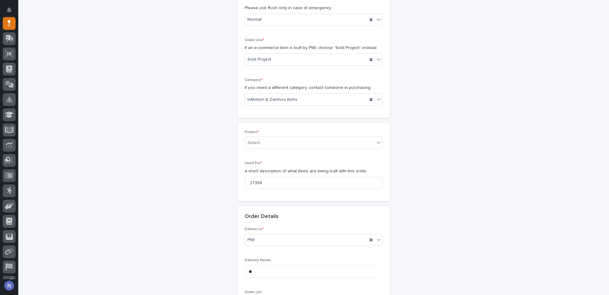
scroll to position [157, 0]
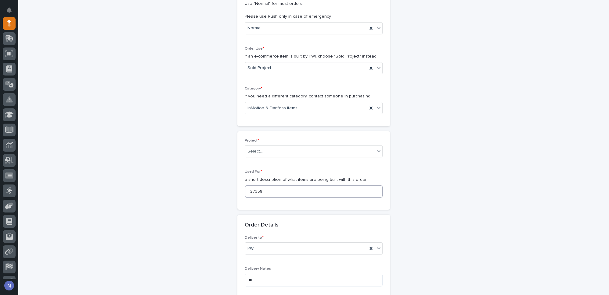
drag, startPoint x: 268, startPoint y: 192, endPoint x: 246, endPoint y: 192, distance: 22.6
click at [246, 192] on input "27358" at bounding box center [314, 192] width 138 height 12
click at [339, 148] on div "Select..." at bounding box center [310, 152] width 130 height 10
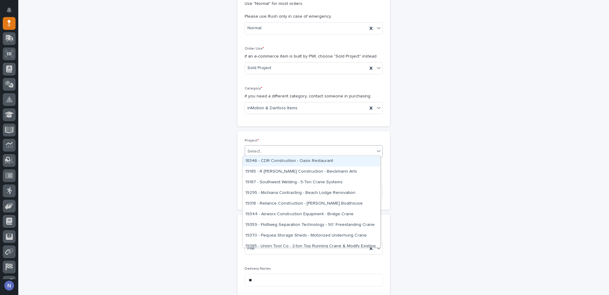
paste input "*****"
type input "*****"
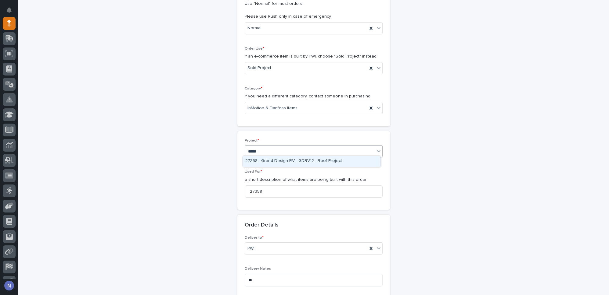
click at [298, 160] on div "27358 - Grand Design RV - GDRV12 - Roof Project" at bounding box center [311, 161] width 137 height 11
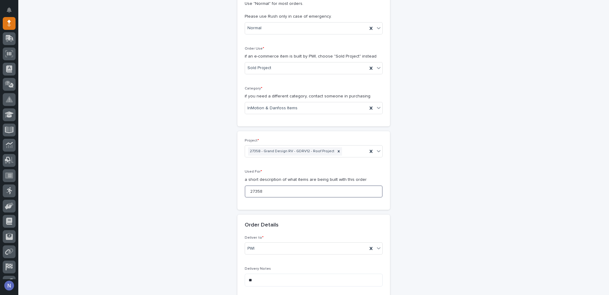
drag, startPoint x: 266, startPoint y: 188, endPoint x: 245, endPoint y: 189, distance: 20.5
click at [245, 189] on input "27358" at bounding box center [314, 192] width 138 height 12
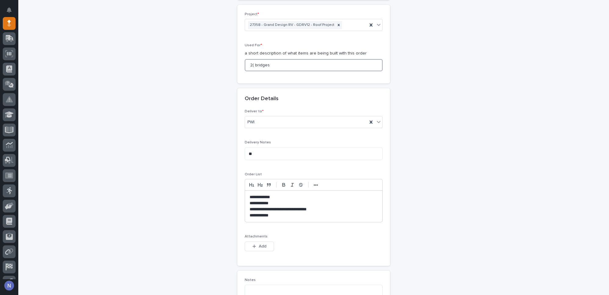
scroll to position [286, 0]
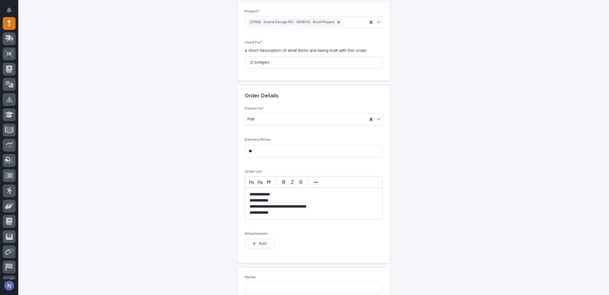
click at [250, 204] on p "**********" at bounding box center [313, 207] width 128 height 6
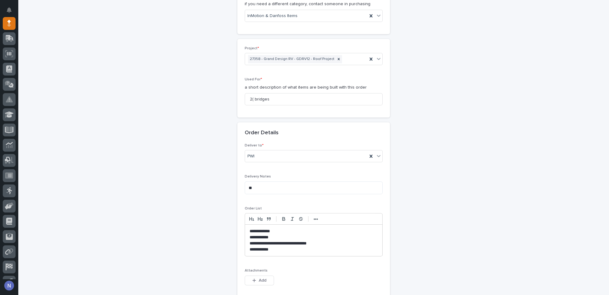
scroll to position [240, 0]
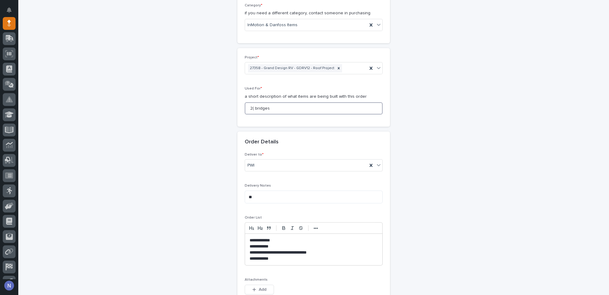
click at [252, 106] on input "2( bridges" at bounding box center [314, 108] width 138 height 12
drag, startPoint x: 252, startPoint y: 106, endPoint x: 241, endPoint y: 107, distance: 10.4
click at [241, 107] on div "Project * 27358 - Grand Design RV - GDRV12 - Roof Project Used For * a short de…" at bounding box center [313, 87] width 152 height 79
type input "(2) bridges and 1 vaclifter."
click at [104, 46] on div "**********" at bounding box center [313, 155] width 578 height 723
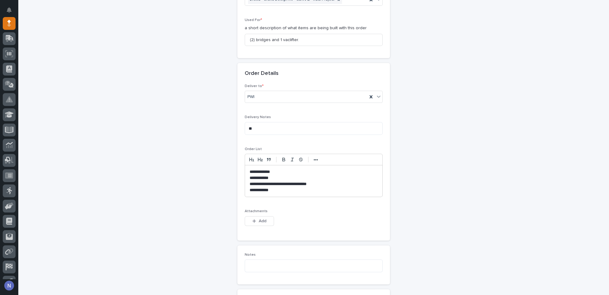
scroll to position [314, 0]
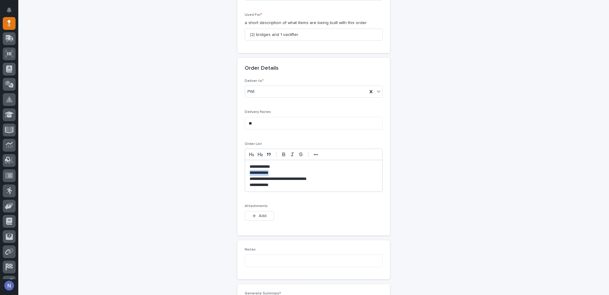
drag, startPoint x: 275, startPoint y: 171, endPoint x: 243, endPoint y: 171, distance: 31.7
click at [245, 171] on div "**********" at bounding box center [313, 175] width 137 height 31
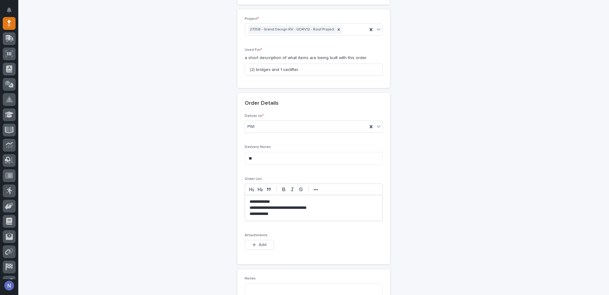
scroll to position [277, 0]
click at [252, 214] on p "**********" at bounding box center [313, 216] width 128 height 6
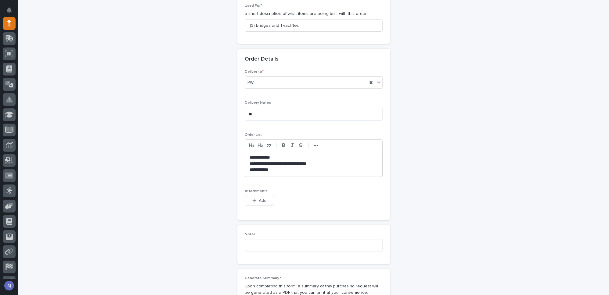
scroll to position [323, 0]
click at [278, 168] on p "**********" at bounding box center [313, 170] width 128 height 6
click at [489, 278] on div "**********" at bounding box center [313, 69] width 578 height 717
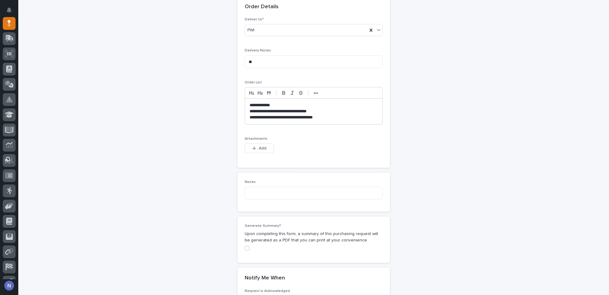
scroll to position [379, 0]
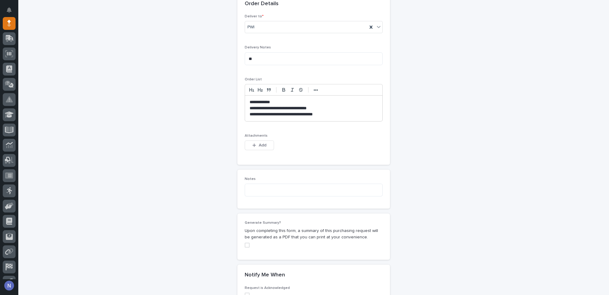
click at [262, 107] on p "**********" at bounding box center [313, 109] width 128 height 6
drag, startPoint x: 273, startPoint y: 106, endPoint x: 316, endPoint y: 106, distance: 42.4
click at [316, 106] on p "**********" at bounding box center [313, 109] width 128 height 6
click at [263, 106] on p "**********" at bounding box center [313, 109] width 128 height 6
drag, startPoint x: 266, startPoint y: 108, endPoint x: 259, endPoint y: 107, distance: 6.4
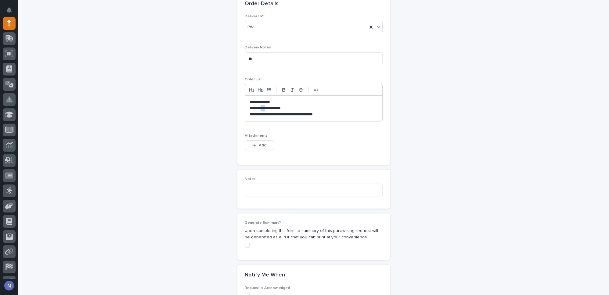
click at [259, 107] on p "**********" at bounding box center [313, 109] width 128 height 6
drag, startPoint x: 272, startPoint y: 106, endPoint x: 246, endPoint y: 107, distance: 25.9
click at [246, 107] on div "**********" at bounding box center [313, 108] width 137 height 25
copy p "**********"
click at [334, 112] on p "**********" at bounding box center [313, 115] width 128 height 6
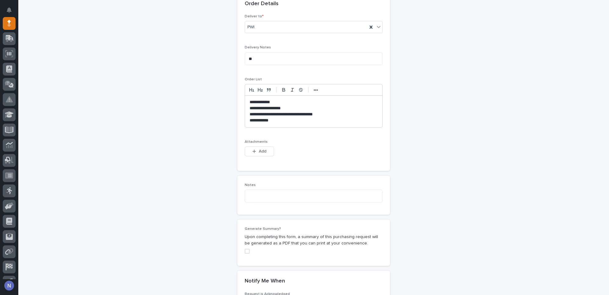
scroll to position [0, 0]
click at [262, 119] on p "**********" at bounding box center [313, 121] width 128 height 6
click at [251, 118] on p "**********" at bounding box center [313, 121] width 128 height 6
click at [280, 113] on p "**********" at bounding box center [313, 115] width 128 height 6
click at [275, 120] on p "**********" at bounding box center [313, 121] width 128 height 6
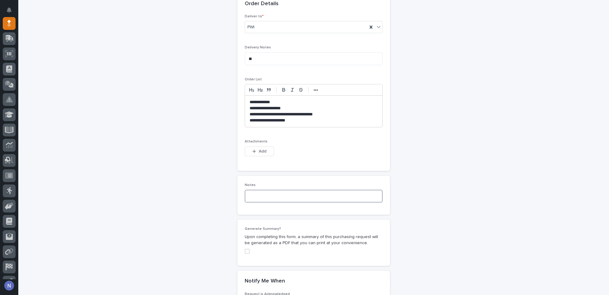
click at [262, 194] on textarea at bounding box center [314, 196] width 138 height 13
type textarea "*"
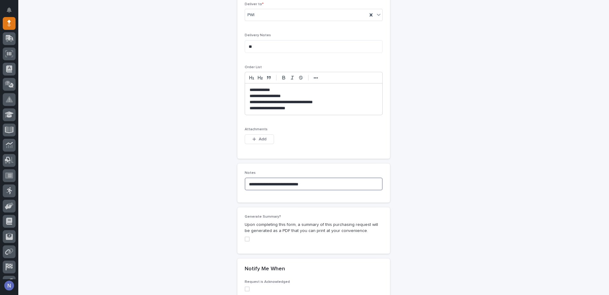
scroll to position [388, 0]
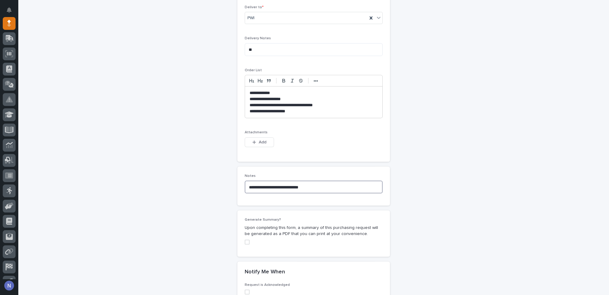
type textarea "**********"
click at [249, 90] on p "**********" at bounding box center [313, 93] width 128 height 6
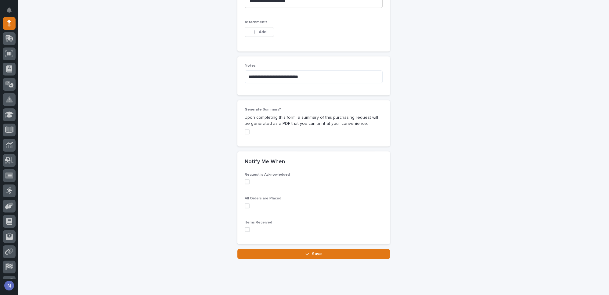
scroll to position [507, 0]
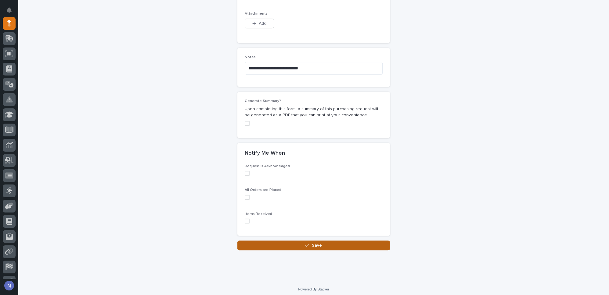
click at [284, 244] on button "Save" at bounding box center [313, 246] width 152 height 10
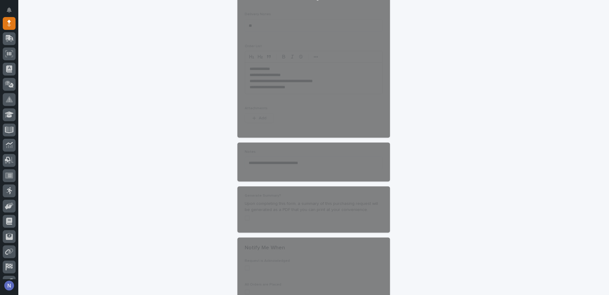
scroll to position [368, 0]
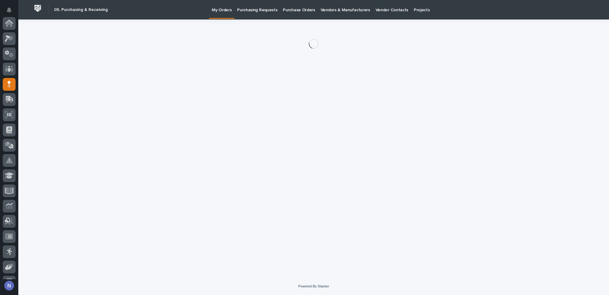
scroll to position [61, 0]
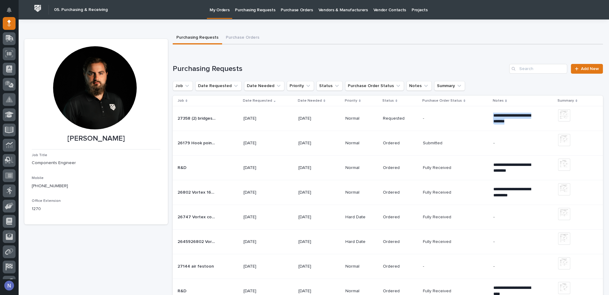
drag, startPoint x: 517, startPoint y: 120, endPoint x: 483, endPoint y: 115, distance: 34.8
click at [483, 115] on tr "**********" at bounding box center [388, 118] width 430 height 25
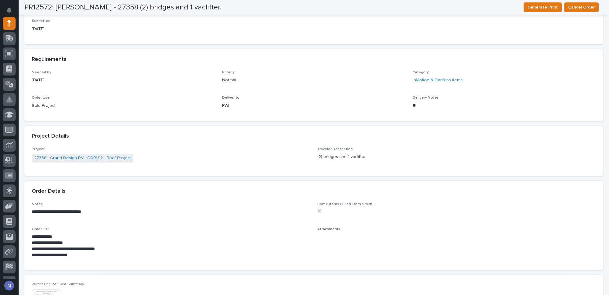
scroll to position [323, 0]
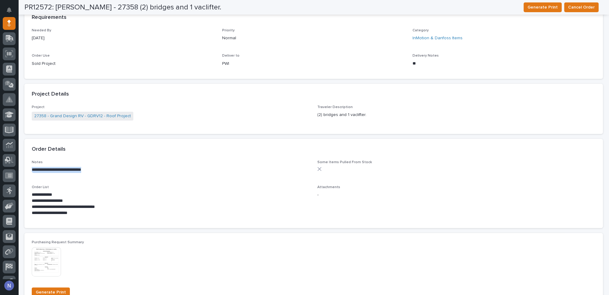
drag, startPoint x: 99, startPoint y: 170, endPoint x: 32, endPoint y: 172, distance: 67.7
click at [32, 172] on div "**********" at bounding box center [171, 170] width 278 height 6
copy p "**********"
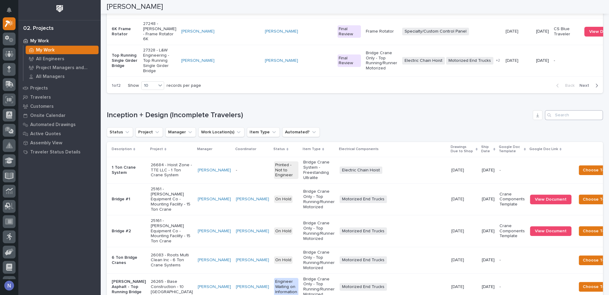
scroll to position [425, 0]
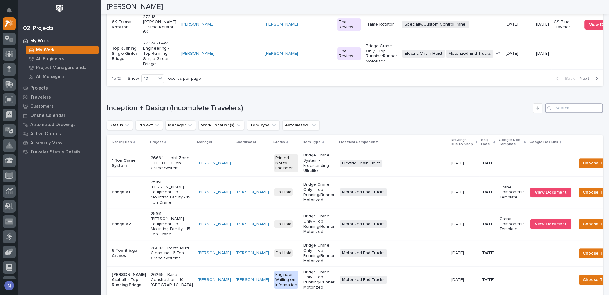
click at [567, 113] on input "Search" at bounding box center [574, 108] width 58 height 10
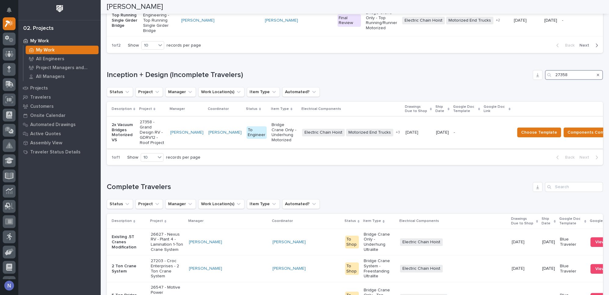
scroll to position [462, 0]
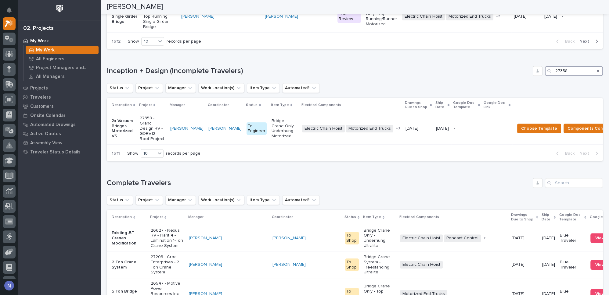
type input "27358"
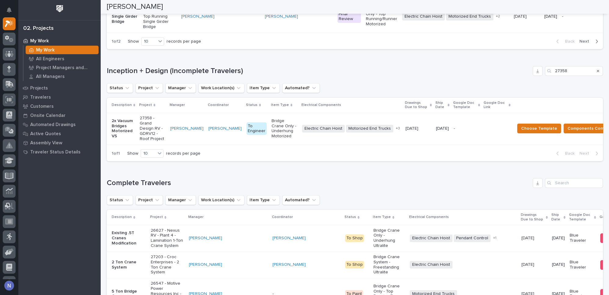
click at [419, 205] on div "Status Project Manager Work Location(s) Item Type Automated?" at bounding box center [355, 200] width 496 height 10
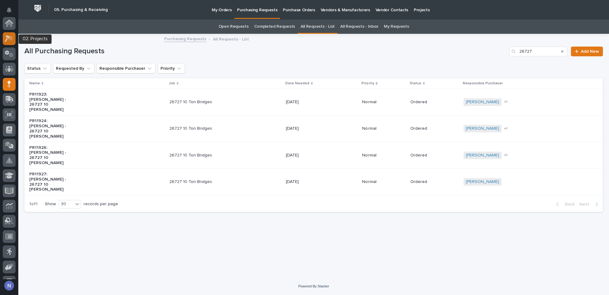
click at [11, 37] on icon at bounding box center [10, 38] width 5 height 6
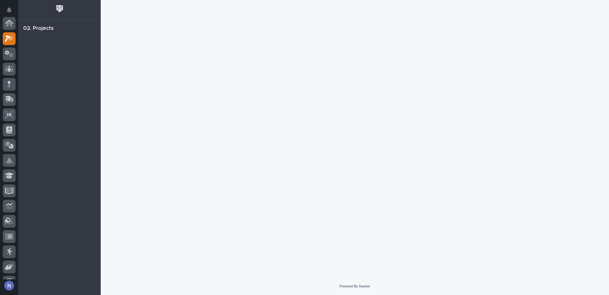
scroll to position [15, 0]
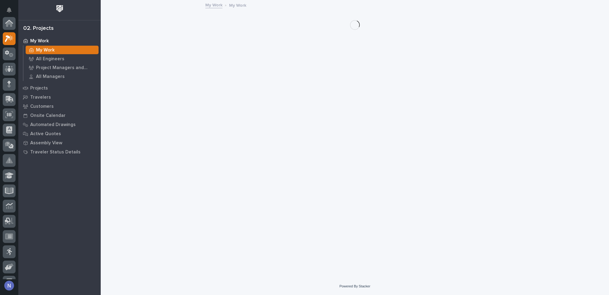
scroll to position [15, 0]
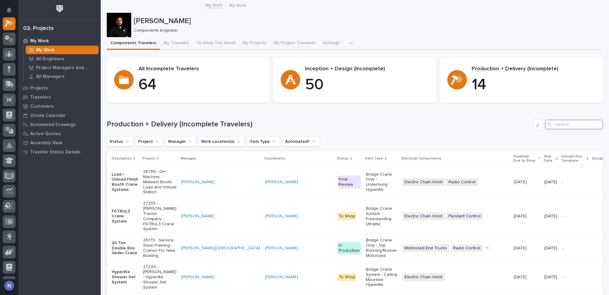
click at [565, 124] on input "Search" at bounding box center [574, 125] width 58 height 10
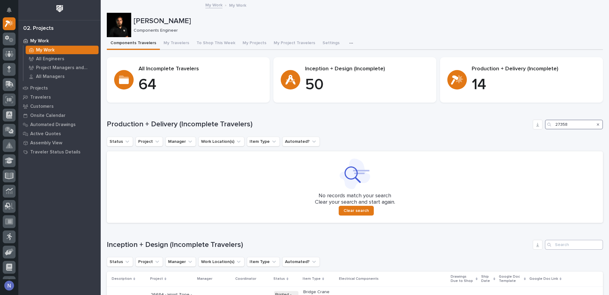
type input "27358"
click at [552, 246] on input "Search" at bounding box center [574, 245] width 58 height 10
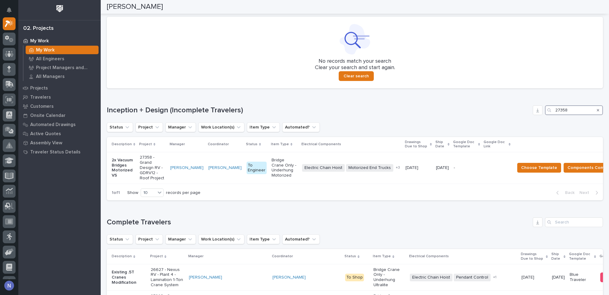
scroll to position [138, 0]
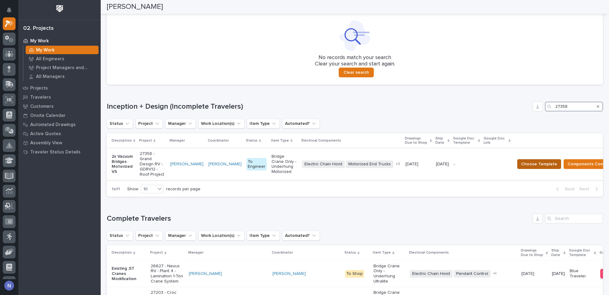
type input "27358"
click at [540, 165] on span "Choose Template" at bounding box center [539, 164] width 36 height 7
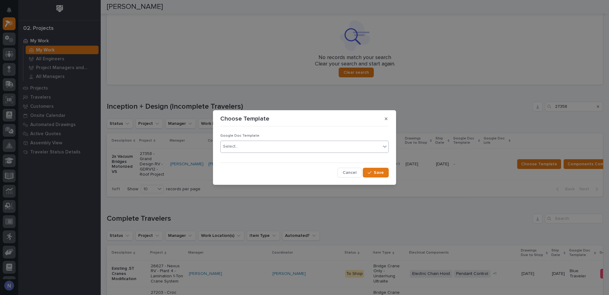
click at [260, 147] on div "Select..." at bounding box center [300, 147] width 160 height 10
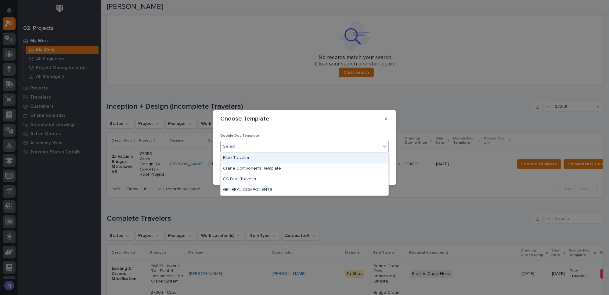
click at [253, 158] on div "Blue Traveler" at bounding box center [304, 158] width 168 height 11
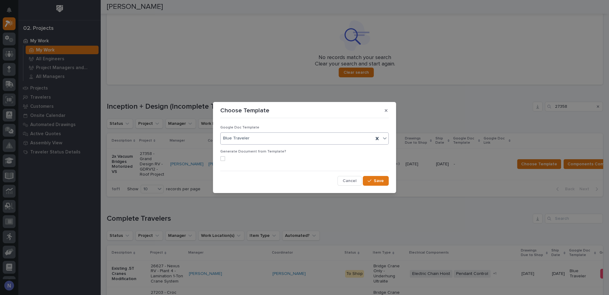
click at [224, 159] on span at bounding box center [222, 158] width 5 height 5
click at [368, 184] on button "Save" at bounding box center [376, 181] width 26 height 10
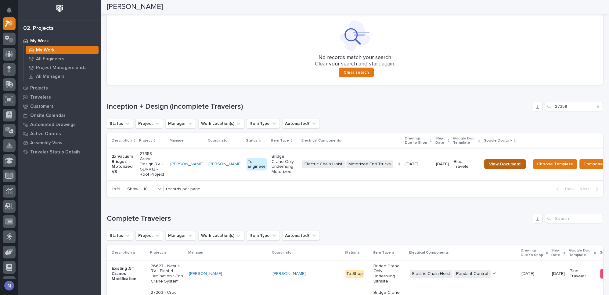
click at [505, 162] on span "View Document" at bounding box center [505, 164] width 32 height 4
